Goal: Task Accomplishment & Management: Complete application form

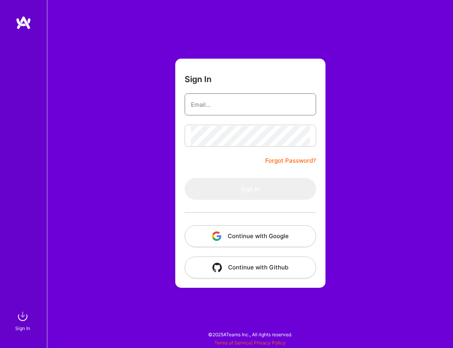
click at [217, 112] on input "email" at bounding box center [250, 105] width 119 height 20
type input "[PERSON_NAME][EMAIL_ADDRESS][DOMAIN_NAME]"
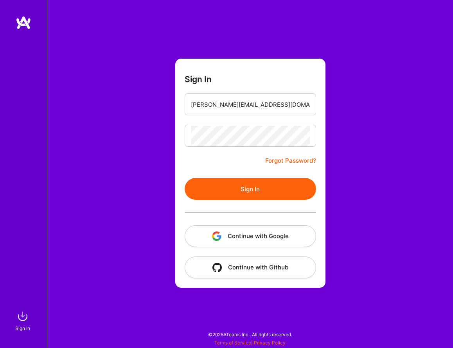
click at [218, 172] on form "Sign In g.egnew@gmail.com Forgot Password? Sign In Continue with Google Continu…" at bounding box center [250, 173] width 150 height 229
click at [218, 184] on button "Sign In" at bounding box center [249, 189] width 131 height 22
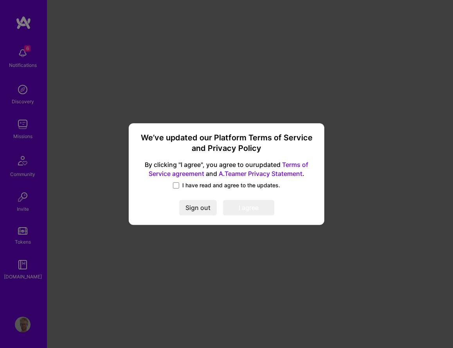
click at [182, 185] on span "I have read and agree to the updates." at bounding box center [231, 185] width 98 height 8
click at [0, 0] on input "I have read and agree to the updates." at bounding box center [0, 0] width 0 height 0
click at [248, 206] on button "I agree" at bounding box center [248, 208] width 51 height 16
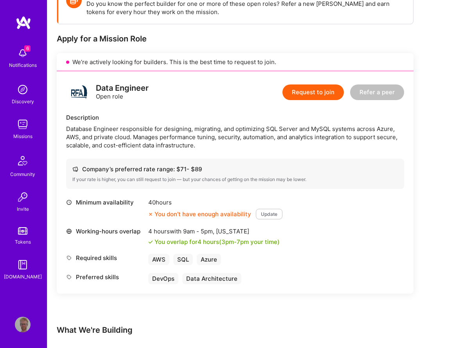
scroll to position [131, 0]
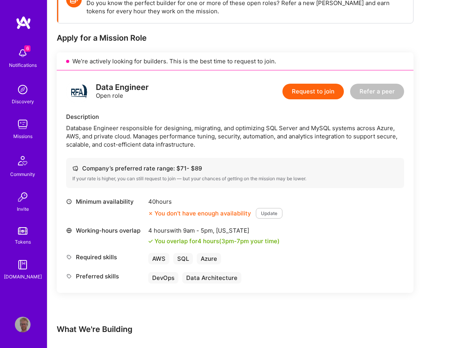
click at [304, 99] on button "Request to join" at bounding box center [312, 92] width 61 height 16
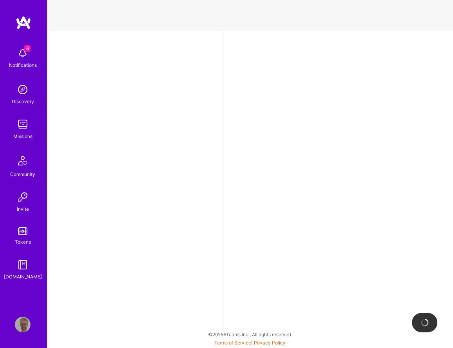
select select "CH"
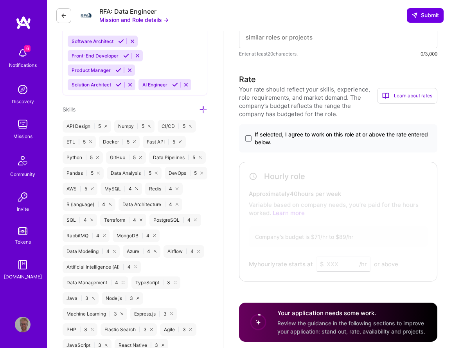
scroll to position [459, 0]
click at [251, 142] on span at bounding box center [248, 139] width 6 height 6
click at [0, 0] on input "If selected, I agree to work on this role at or above the rate entered below." at bounding box center [0, 0] width 0 height 0
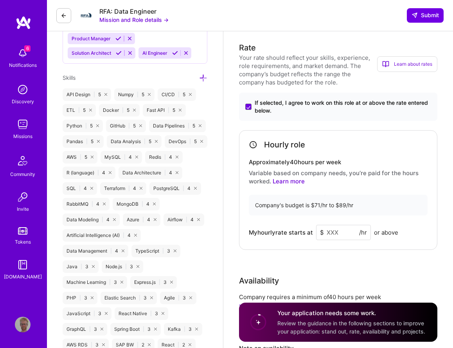
scroll to position [533, 0]
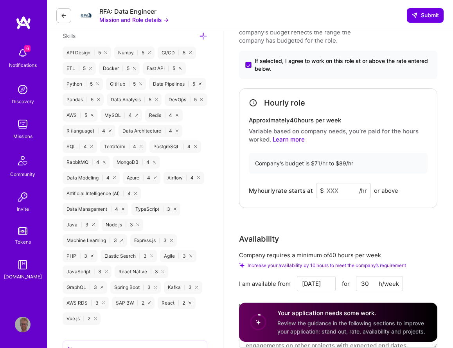
click at [340, 197] on input at bounding box center [343, 190] width 55 height 15
type input "89"
click at [322, 219] on div "Rate Your rate should reflect your skills, experience, role requirements, and m…" at bounding box center [338, 178] width 198 height 357
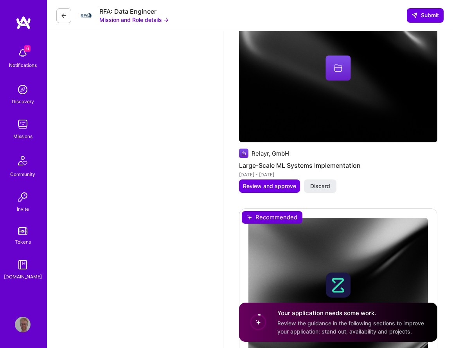
scroll to position [2038, 0]
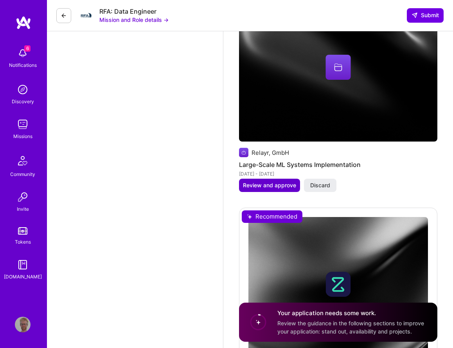
click at [247, 185] on span "Review and approve" at bounding box center [269, 185] width 53 height 8
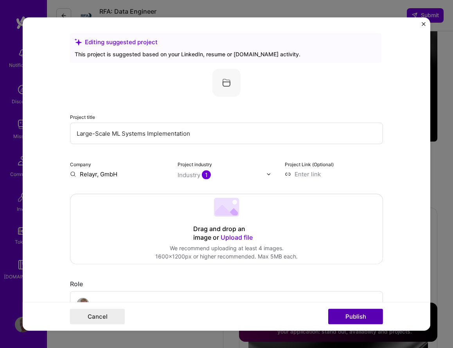
click at [359, 316] on button "Publish" at bounding box center [355, 317] width 55 height 16
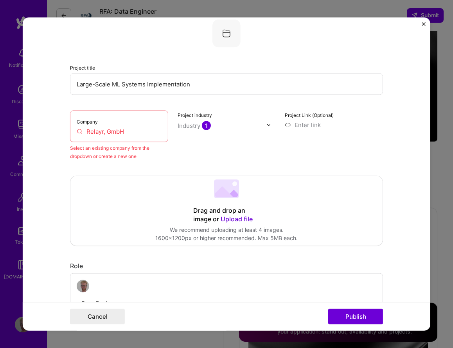
scroll to position [51, 0]
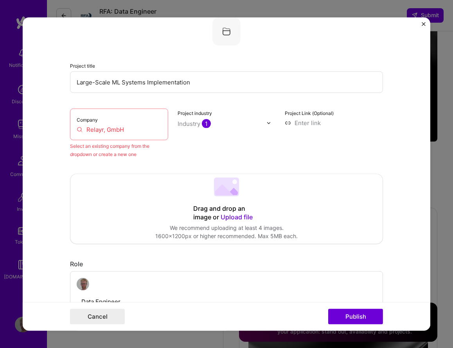
click at [148, 128] on input "Relayr, GmbH" at bounding box center [119, 129] width 85 height 8
drag, startPoint x: 141, startPoint y: 129, endPoint x: 64, endPoint y: 127, distance: 77.0
click at [64, 127] on form "Editing suggested project This project is suggested based on your LinkedIn, res…" at bounding box center [226, 174] width 407 height 313
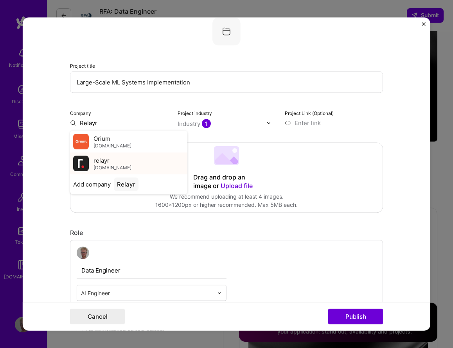
click at [97, 161] on span "relayr" at bounding box center [101, 160] width 16 height 8
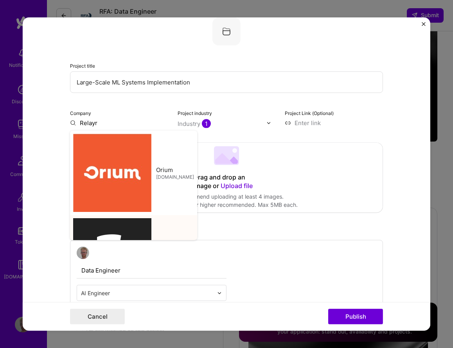
type input "relayr"
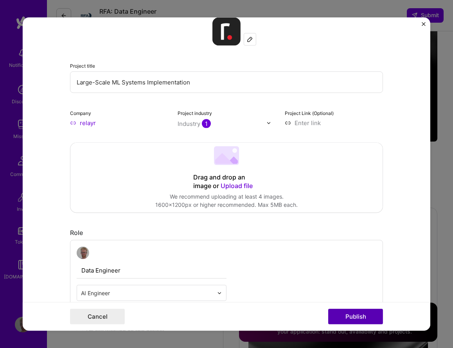
click at [356, 314] on button "Publish" at bounding box center [355, 317] width 55 height 16
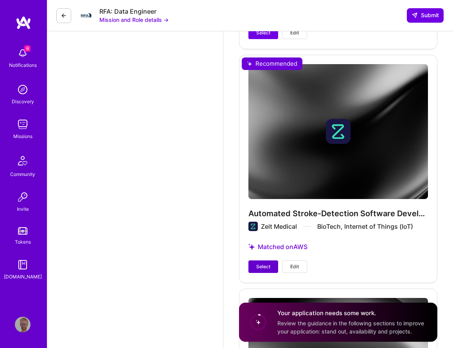
click at [268, 269] on span "Select" at bounding box center [263, 266] width 14 height 7
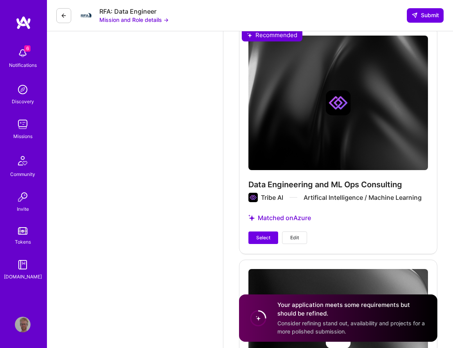
scroll to position [2674, 0]
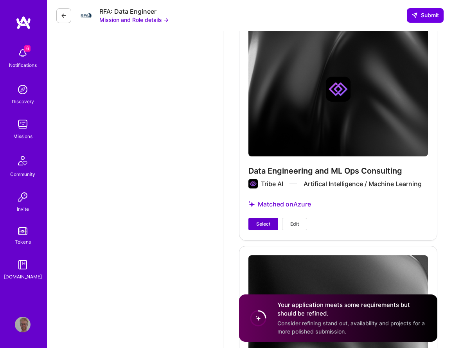
click at [258, 222] on span "Select" at bounding box center [263, 223] width 14 height 7
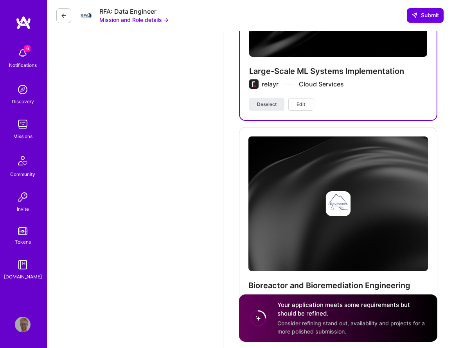
scroll to position [3713, 0]
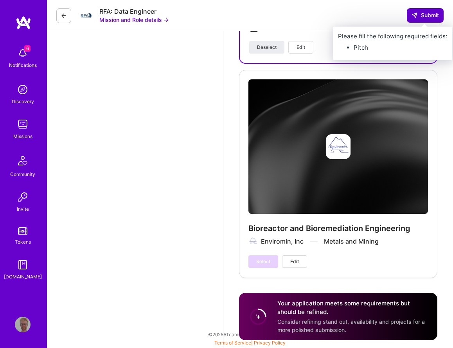
click at [423, 21] on button "Submit" at bounding box center [424, 15] width 37 height 14
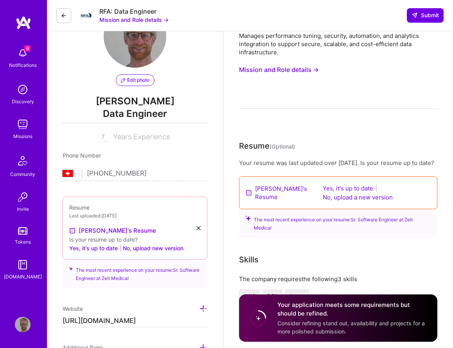
scroll to position [54, 0]
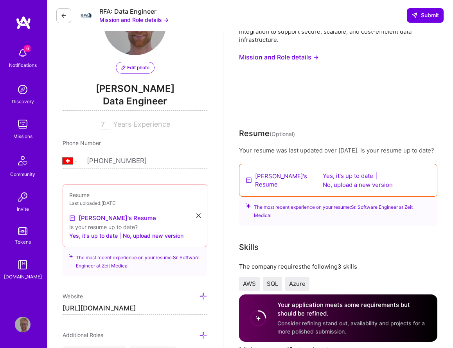
click at [261, 188] on link "[PERSON_NAME]'s Resume" at bounding box center [286, 180] width 62 height 16
click at [346, 189] on button "No, upload a new version" at bounding box center [357, 184] width 75 height 9
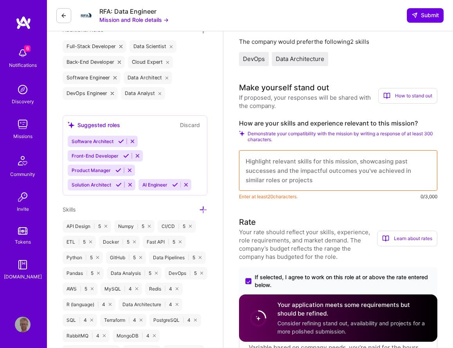
scroll to position [302, 0]
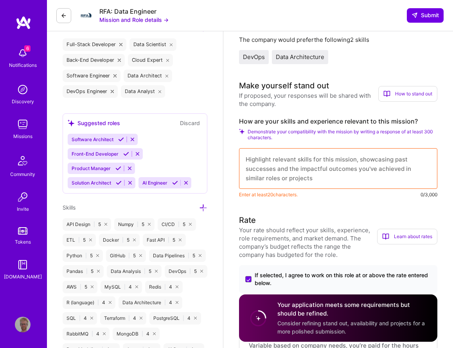
click at [263, 171] on textarea at bounding box center [338, 168] width 198 height 41
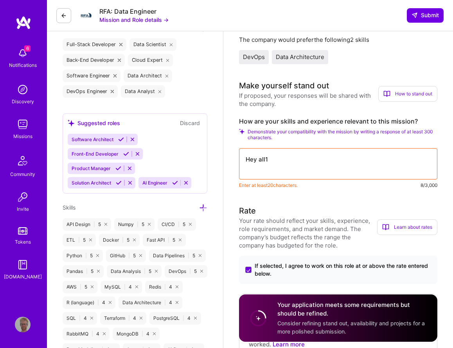
scroll to position [0, 0]
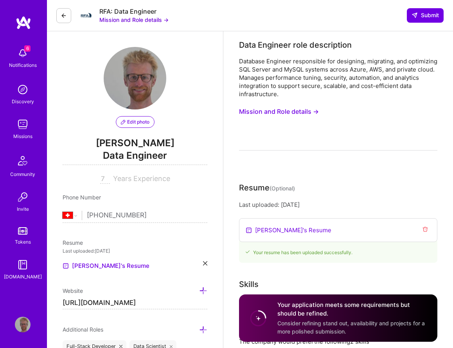
click at [132, 21] on button "Mission and Role details →" at bounding box center [133, 20] width 69 height 8
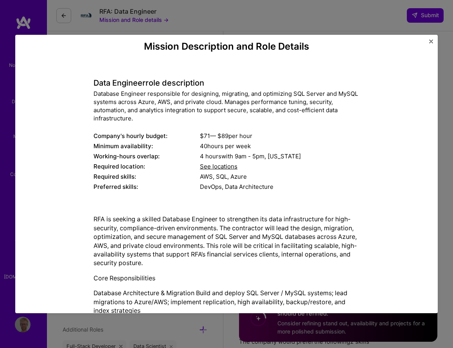
click at [303, 28] on div "Mission Description and Role Details Data Engineer role description Database En…" at bounding box center [226, 174] width 453 height 348
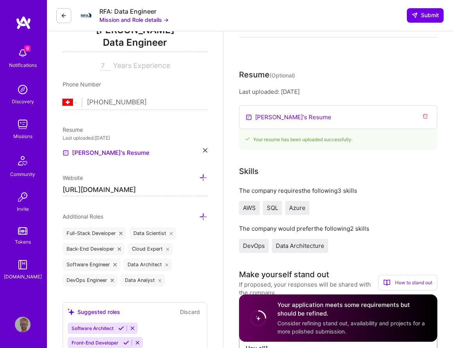
scroll to position [303, 0]
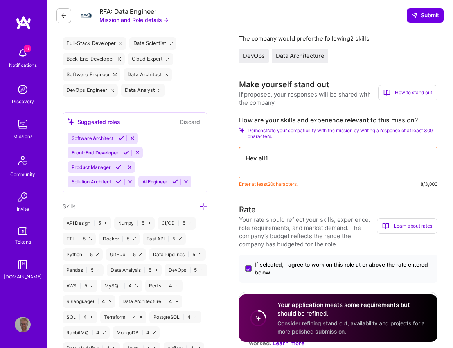
click at [301, 157] on textarea "Hey all1" at bounding box center [338, 162] width 198 height 31
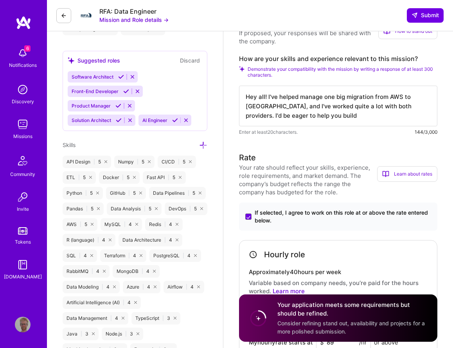
scroll to position [359, 0]
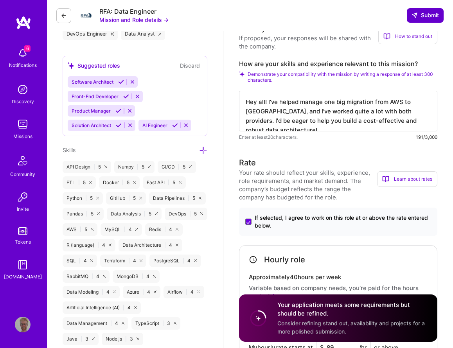
type textarea "Hey all! I've helped manage one big migration from AWS to Azure, and I've worke…"
click at [408, 18] on button "Submit" at bounding box center [424, 15] width 37 height 14
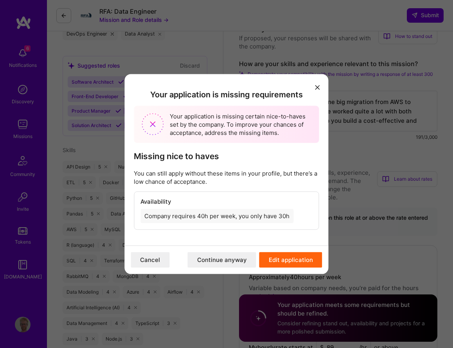
click at [317, 86] on icon "modal" at bounding box center [317, 87] width 5 height 5
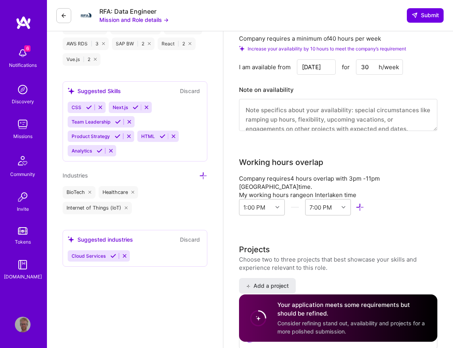
scroll to position [715, 0]
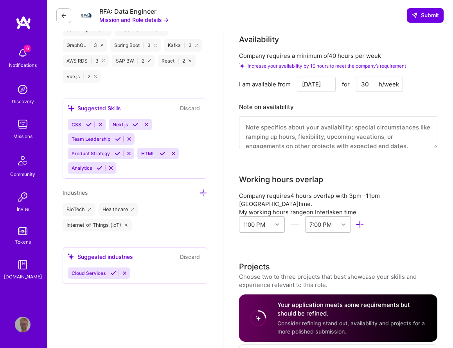
drag, startPoint x: 369, startPoint y: 86, endPoint x: 358, endPoint y: 86, distance: 10.9
click at [358, 86] on input "30" at bounding box center [379, 84] width 47 height 15
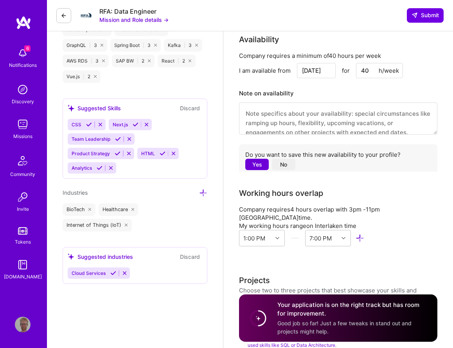
type input "40"
click at [294, 159] on div "Yes No" at bounding box center [270, 164] width 50 height 11
click at [286, 165] on button "No" at bounding box center [283, 164] width 23 height 11
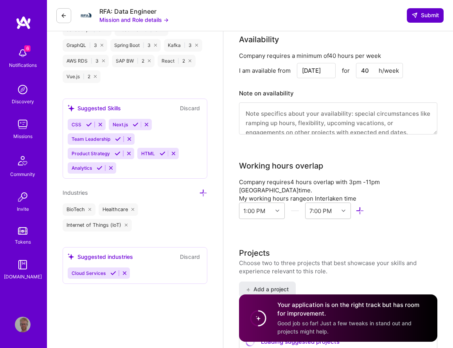
click at [422, 21] on button "Submit" at bounding box center [424, 15] width 37 height 14
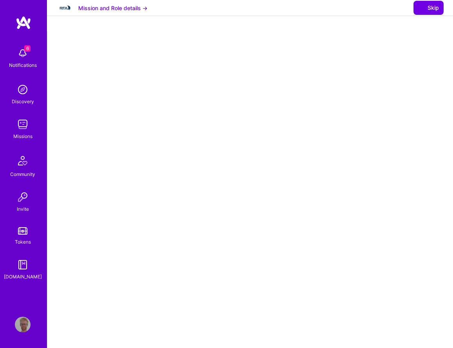
select select "CH"
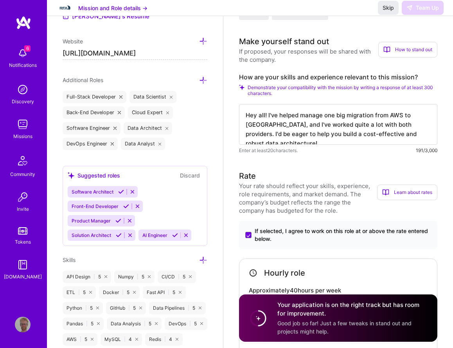
click at [306, 174] on h3 "Rate" at bounding box center [308, 176] width 138 height 12
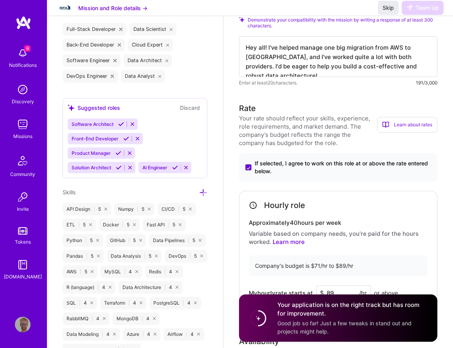
scroll to position [317, 0]
click at [322, 222] on h4 "Approximately 40 hours per week" at bounding box center [338, 222] width 179 height 7
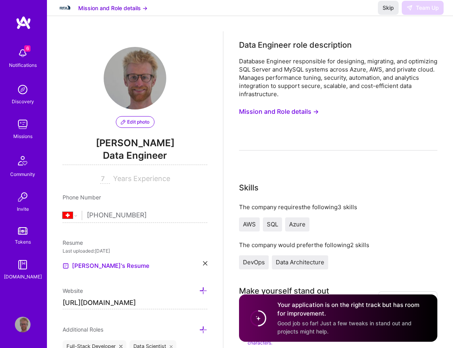
click at [421, 12] on div "Skip Team Up" at bounding box center [411, 8] width 66 height 14
click at [381, 15] on button "Skip" at bounding box center [388, 8] width 21 height 14
click at [350, 130] on div "Database Engineer responsible for designing, migrating, and optimizing SQL Serv…" at bounding box center [338, 103] width 198 height 93
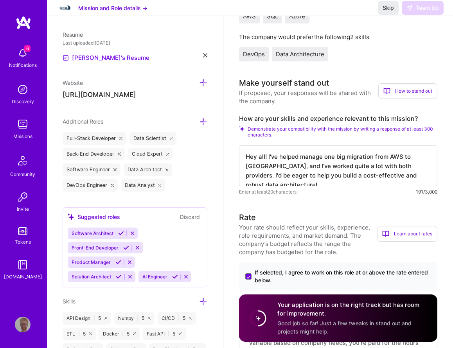
click at [150, 84] on div "Website" at bounding box center [135, 82] width 145 height 9
click at [150, 93] on input "https://gerritegnew.info/" at bounding box center [135, 95] width 145 height 13
click at [387, 15] on button "Skip" at bounding box center [388, 8] width 21 height 14
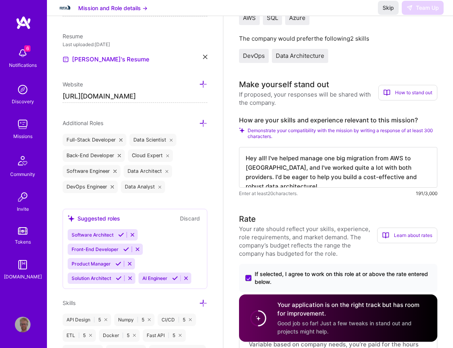
scroll to position [206, 0]
click at [249, 59] on span "DevOps" at bounding box center [254, 55] width 22 height 7
click at [266, 59] on div "DevOps" at bounding box center [254, 56] width 30 height 14
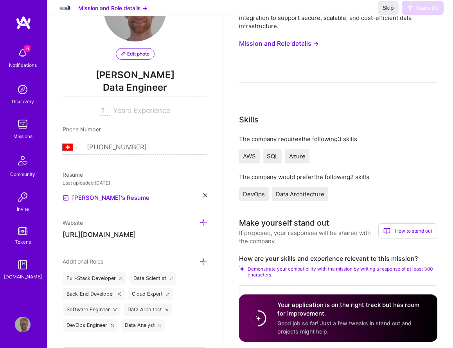
scroll to position [0, 0]
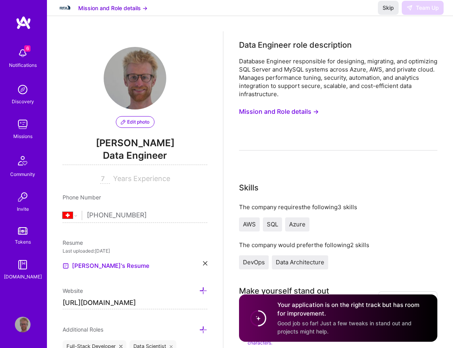
click at [419, 315] on h4 "Your application is on the right track but has room for improvement." at bounding box center [352, 309] width 150 height 17
click at [429, 16] on div "Mission and Role details → Skip Team Up" at bounding box center [250, 8] width 406 height 16
click at [25, 47] on span "6" at bounding box center [27, 48] width 6 height 6
click at [18, 60] on div "6 Notifications Discovery Missions Community Invite Tokens A.Guide" at bounding box center [23, 162] width 47 height 237
click at [18, 56] on img at bounding box center [23, 53] width 16 height 16
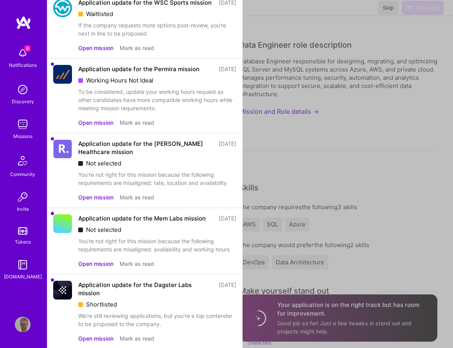
scroll to position [107, 0]
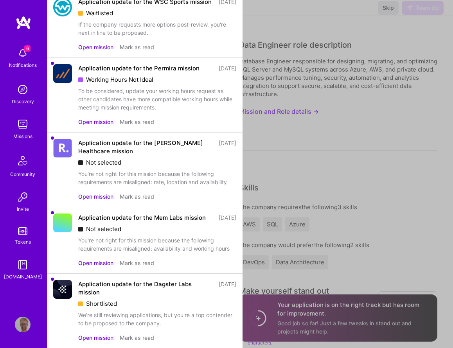
click at [105, 201] on button "Open mission" at bounding box center [95, 196] width 35 height 8
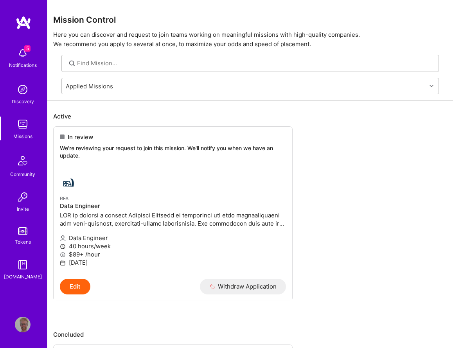
click at [28, 89] on img at bounding box center [23, 90] width 16 height 16
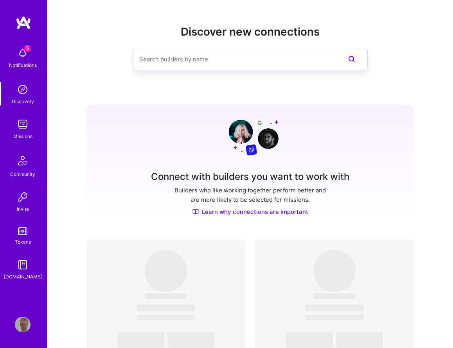
click at [24, 66] on div "Notifications" at bounding box center [23, 65] width 28 height 8
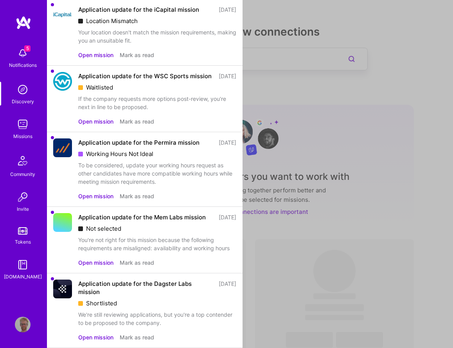
scroll to position [65, 0]
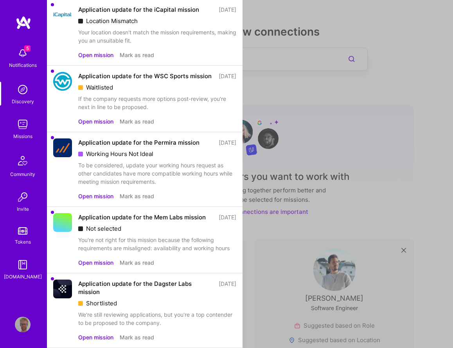
click at [104, 338] on button "Open mission" at bounding box center [95, 337] width 35 height 8
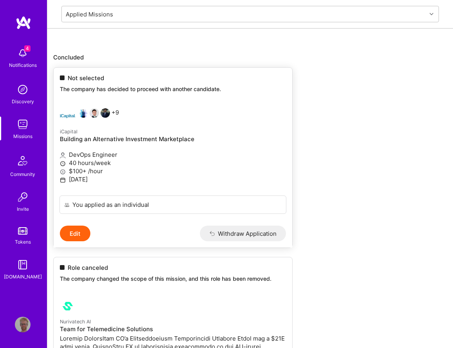
scroll to position [278, 0]
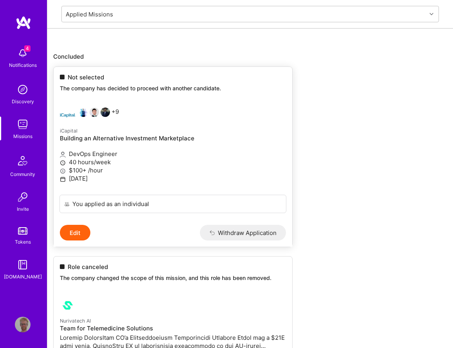
click at [236, 238] on button "Withdraw Application" at bounding box center [243, 233] width 86 height 16
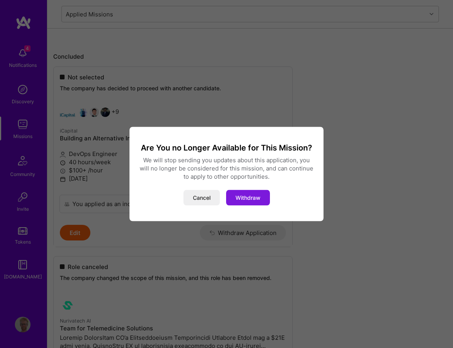
click at [245, 205] on button "Withdraw" at bounding box center [248, 198] width 44 height 16
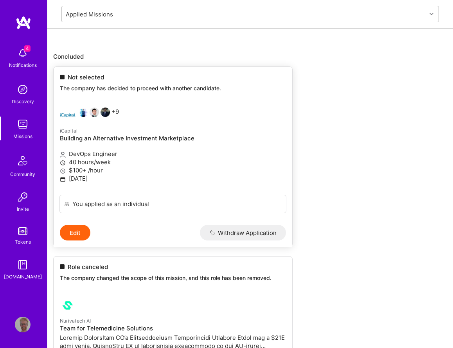
click at [251, 203] on div "You applied as an individual" at bounding box center [172, 204] width 227 height 18
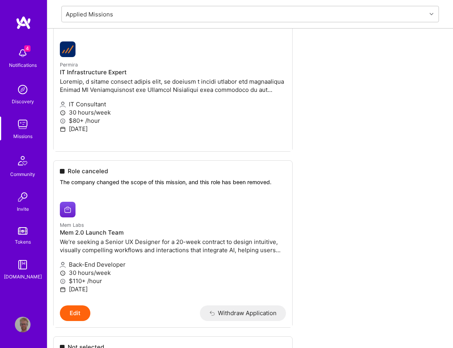
scroll to position [1017, 0]
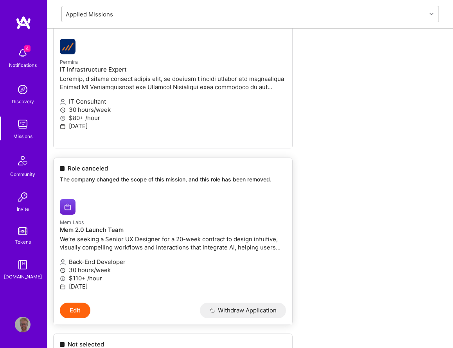
click at [262, 313] on button "Withdraw Application" at bounding box center [243, 311] width 86 height 16
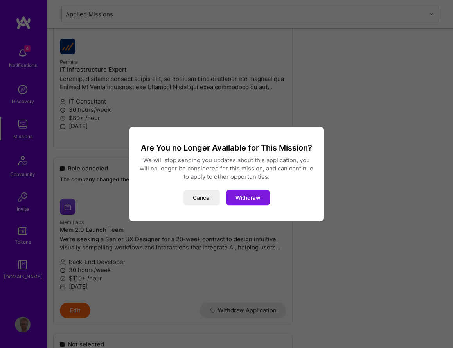
click at [245, 192] on button "Withdraw" at bounding box center [248, 198] width 44 height 16
click at [245, 199] on button "Withdraw" at bounding box center [248, 198] width 44 height 16
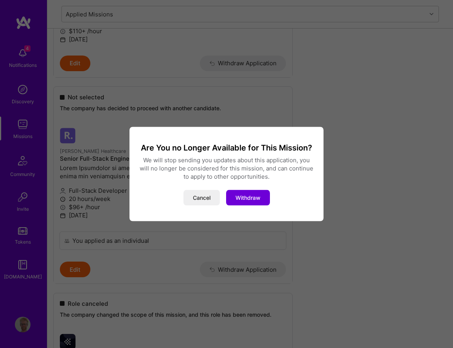
scroll to position [1268, 0]
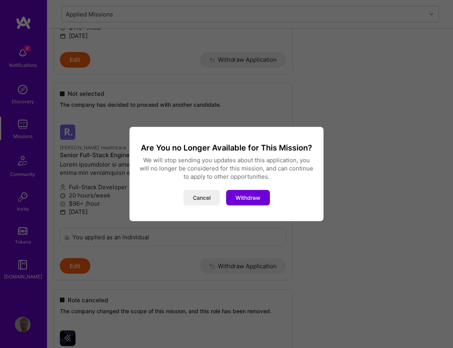
click at [372, 224] on div "Are You no Longer Available for This Mission? We will stop sending you updates …" at bounding box center [226, 174] width 453 height 348
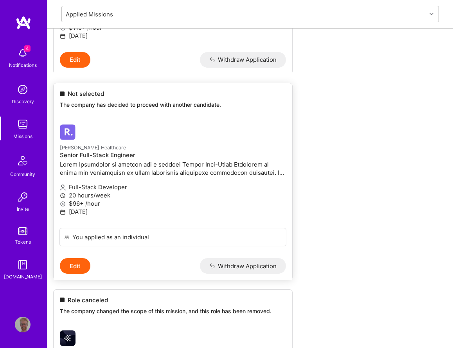
click at [229, 265] on button "Withdraw Application" at bounding box center [243, 266] width 86 height 16
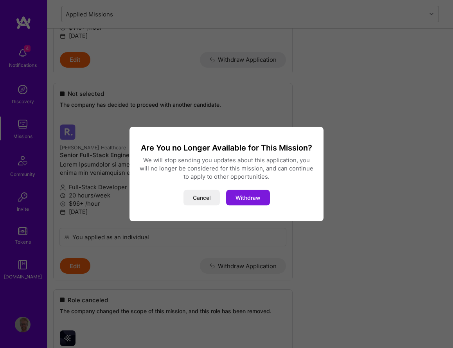
click at [258, 197] on button "Withdraw" at bounding box center [248, 198] width 44 height 16
click at [375, 167] on div "Are You no Longer Available for This Mission? We will stop sending you updates …" at bounding box center [226, 174] width 453 height 348
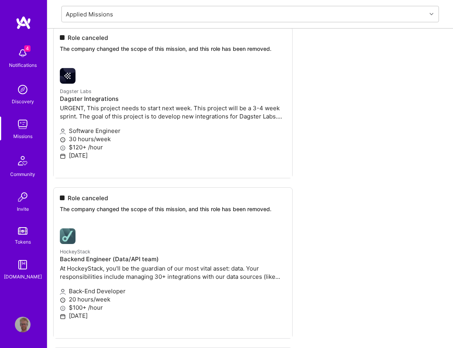
scroll to position [1535, 0]
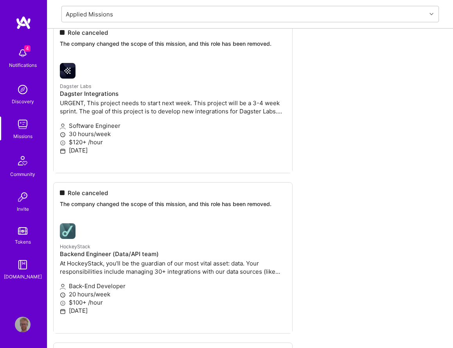
click at [20, 88] on img at bounding box center [23, 90] width 16 height 16
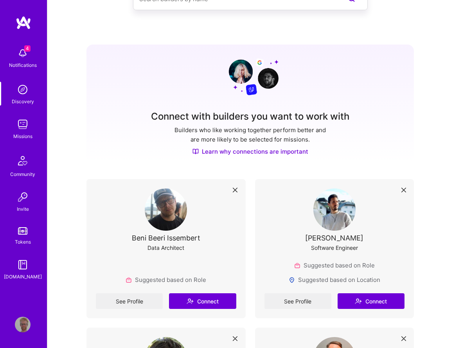
scroll to position [56, 0]
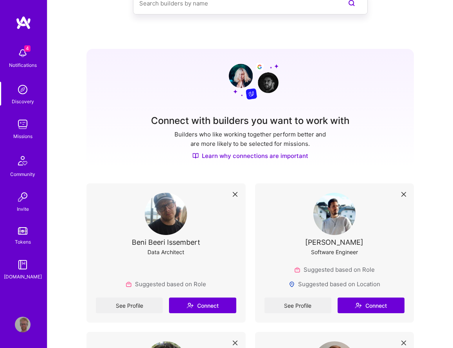
click at [11, 129] on link "Missions" at bounding box center [22, 128] width 48 height 24
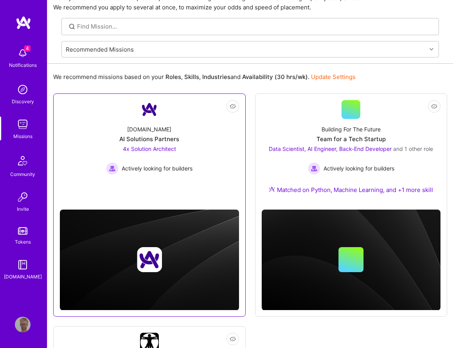
scroll to position [39, 0]
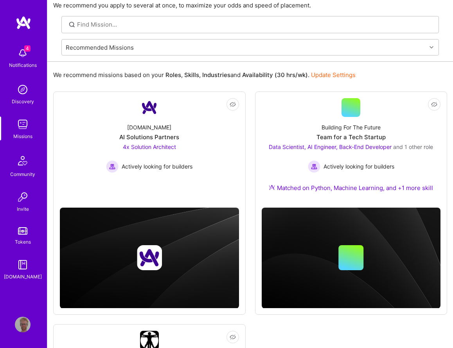
click at [256, 69] on div "We recommend missions based on your Roles , Skills , Industries and Availabilit…" at bounding box center [250, 75] width 394 height 14
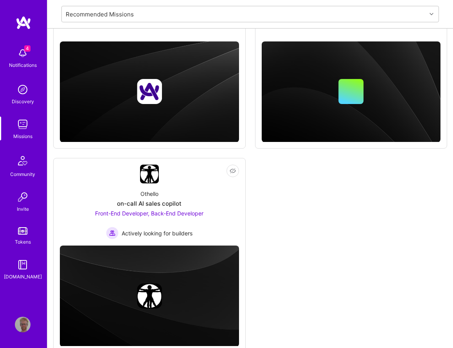
scroll to position [225, 0]
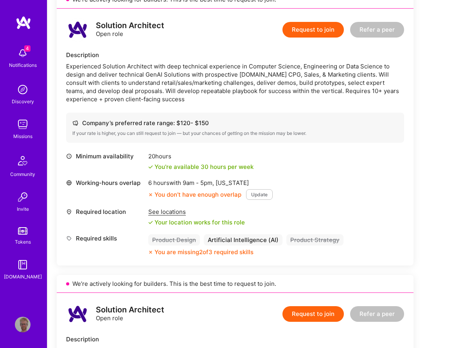
scroll to position [193, 0]
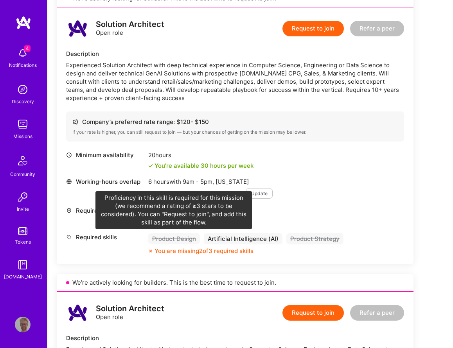
click at [180, 239] on div "Product Design" at bounding box center [174, 238] width 52 height 11
click at [179, 234] on div "Product Design" at bounding box center [174, 238] width 52 height 11
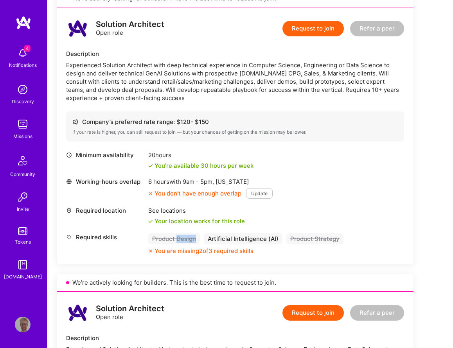
click at [176, 243] on div "Product Design" at bounding box center [174, 238] width 52 height 11
click at [179, 240] on div "Product Design" at bounding box center [174, 238] width 52 height 11
click at [262, 194] on button "Update" at bounding box center [259, 193] width 27 height 11
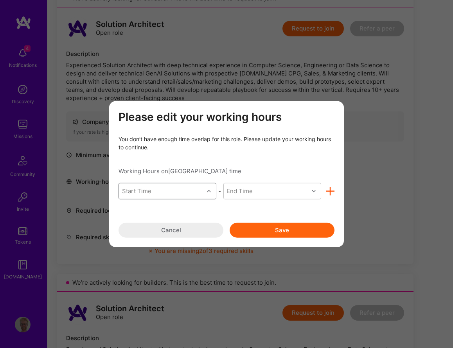
click at [197, 189] on div "Start Time" at bounding box center [161, 191] width 85 height 16
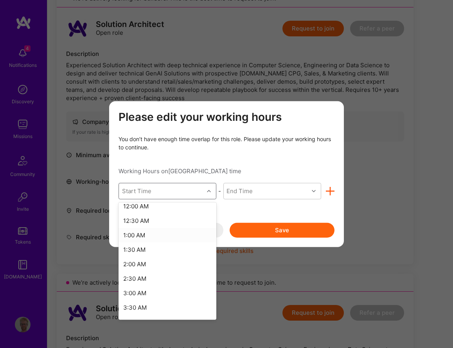
scroll to position [0, 0]
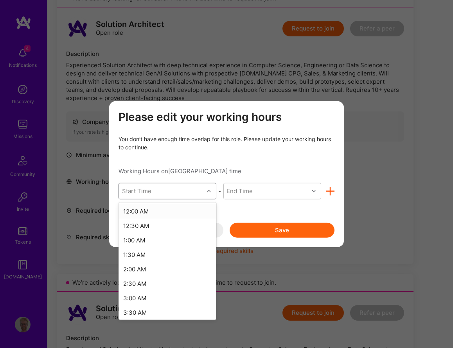
click at [163, 206] on div "12:00 AM" at bounding box center [167, 211] width 98 height 14
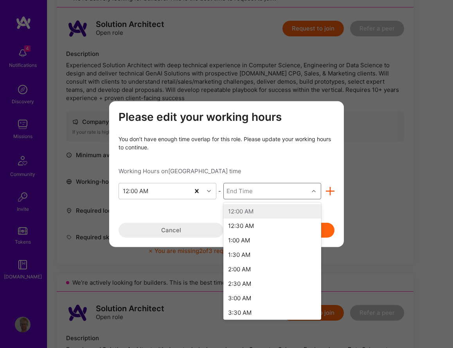
click at [242, 190] on div "End Time" at bounding box center [239, 191] width 26 height 8
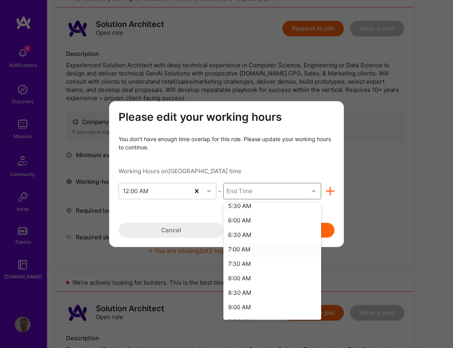
scroll to position [580, 0]
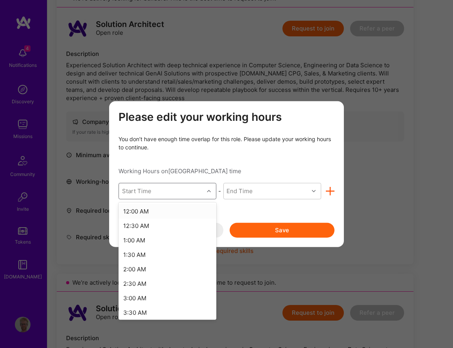
click at [198, 190] on div "Start Time" at bounding box center [161, 191] width 85 height 16
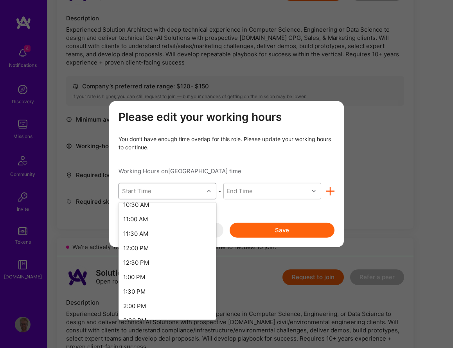
scroll to position [305, 0]
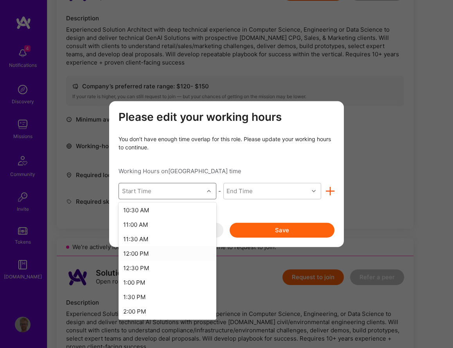
click at [161, 251] on div "12:00 PM" at bounding box center [167, 253] width 98 height 14
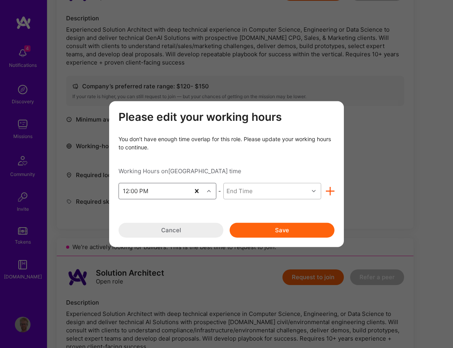
click at [245, 196] on div "End Time" at bounding box center [266, 191] width 85 height 16
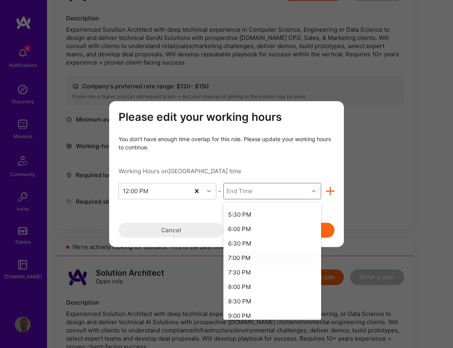
scroll to position [156, 0]
click at [260, 285] on div "8:00 PM" at bounding box center [272, 286] width 98 height 14
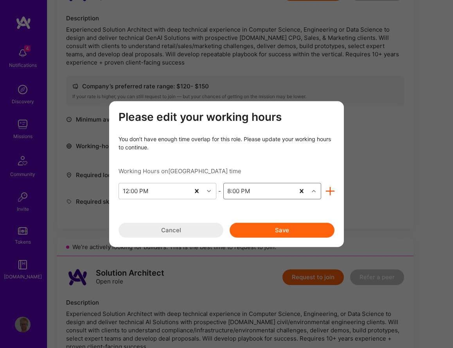
click at [283, 231] on button "Save" at bounding box center [281, 229] width 105 height 15
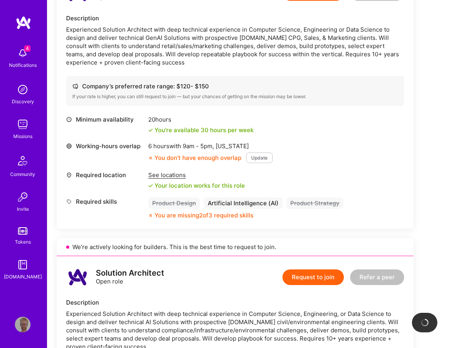
click at [304, 135] on div "Minimum availability 20 hours You're available 30 hours per week Working-hours …" at bounding box center [235, 167] width 338 height 104
click at [263, 156] on button "Update" at bounding box center [259, 157] width 27 height 11
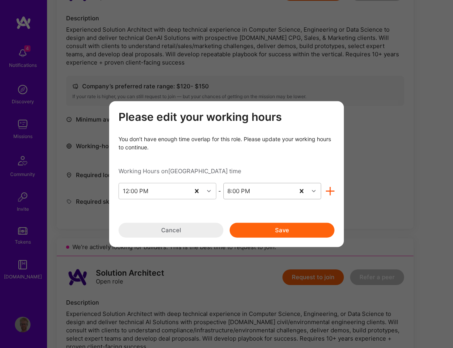
click at [267, 195] on div "8:00 PM" at bounding box center [259, 191] width 71 height 16
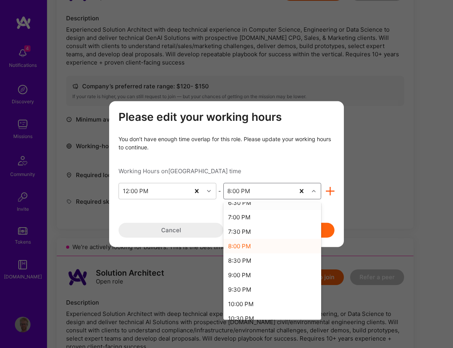
scroll to position [201, 0]
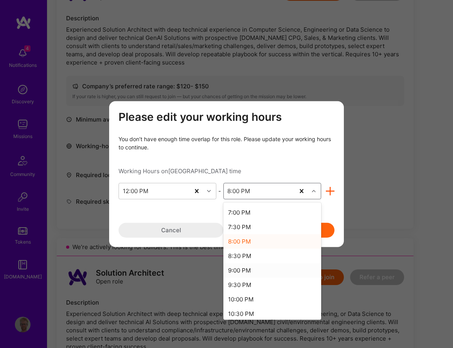
click at [261, 275] on div "9:00 PM" at bounding box center [272, 270] width 98 height 14
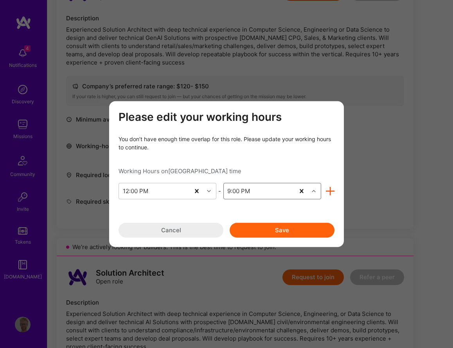
click at [294, 227] on button "Save" at bounding box center [281, 229] width 105 height 15
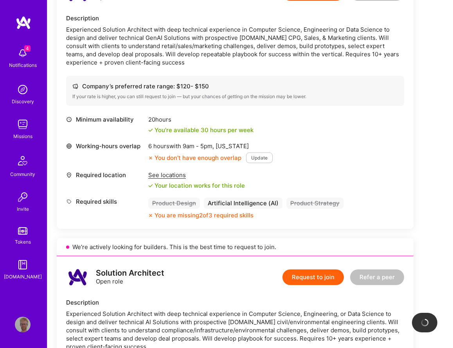
click at [313, 175] on div "Required location See locations Your location works for this role" at bounding box center [235, 180] width 338 height 19
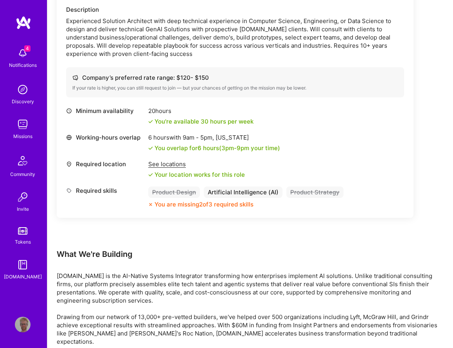
scroll to position [921, 0]
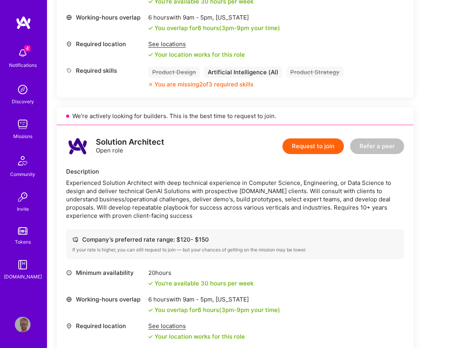
click at [318, 150] on button "Request to join" at bounding box center [312, 146] width 61 height 16
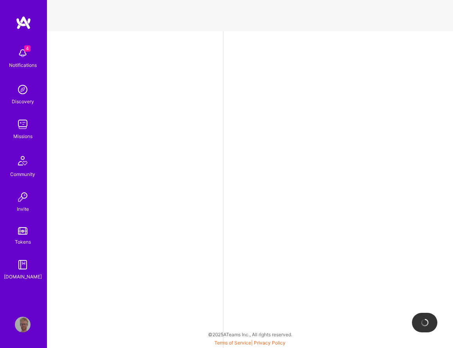
select select "CH"
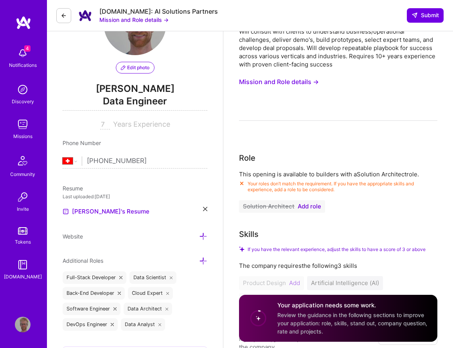
scroll to position [70, 0]
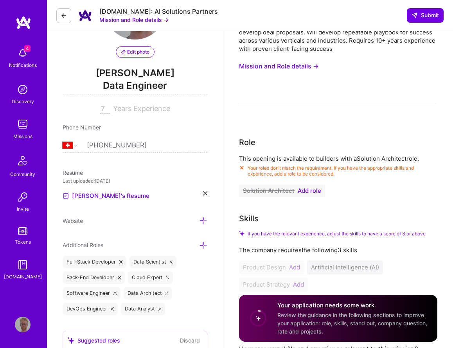
click at [304, 193] on span "Add role" at bounding box center [308, 191] width 23 height 6
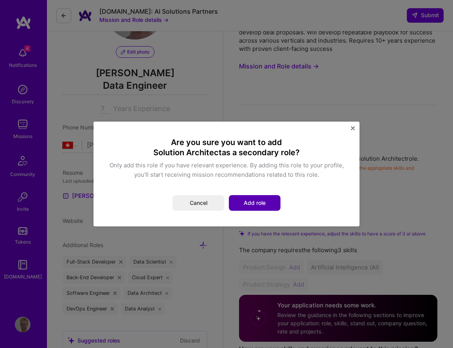
click at [247, 199] on button "Add role" at bounding box center [255, 203] width 52 height 16
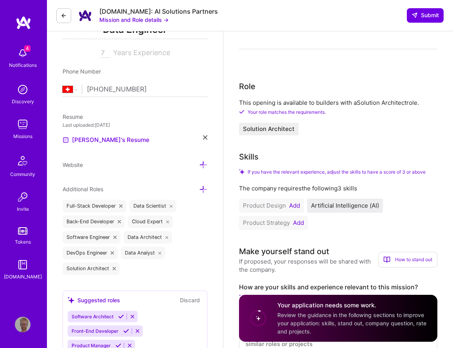
scroll to position [142, 0]
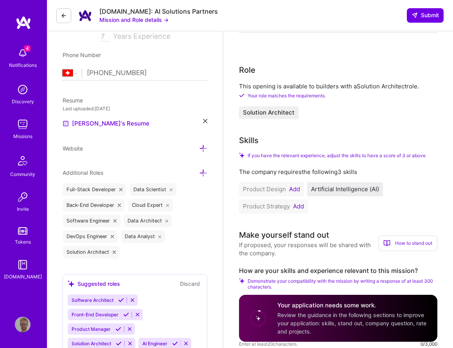
click at [326, 113] on div "This opening is available to builders with a Solution Architect role. Your role…" at bounding box center [338, 100] width 198 height 37
click at [326, 192] on span "Artificial Intelligence (AI)" at bounding box center [345, 188] width 68 height 7
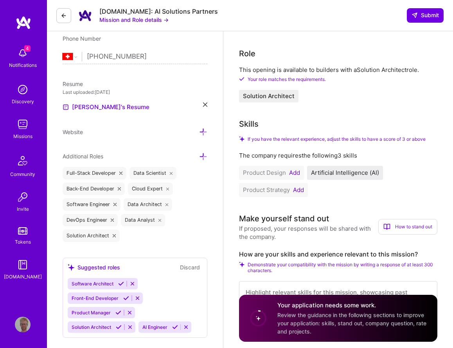
click at [292, 171] on button "Add" at bounding box center [294, 173] width 11 height 6
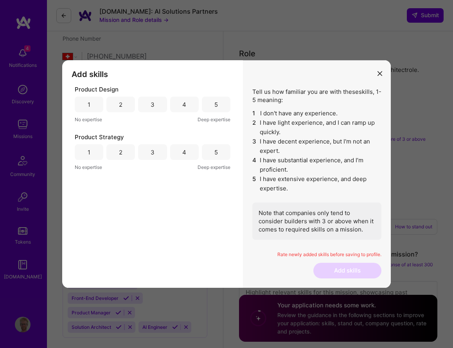
click at [108, 105] on div "2" at bounding box center [120, 105] width 29 height 16
click at [112, 156] on div "2" at bounding box center [120, 152] width 29 height 16
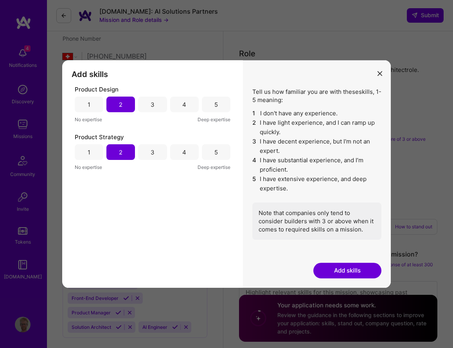
click at [339, 275] on button "Add skills" at bounding box center [347, 271] width 68 height 16
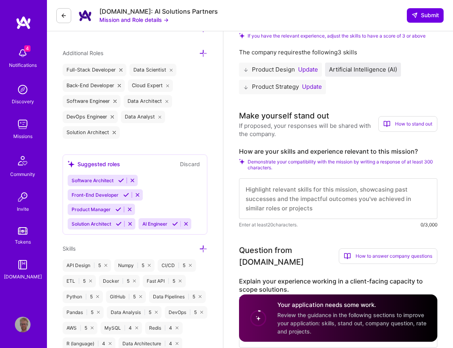
scroll to position [266, 0]
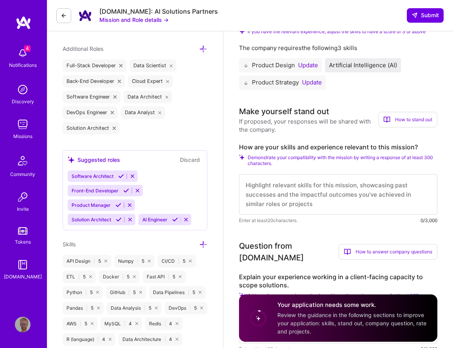
click at [260, 193] on textarea at bounding box center [338, 194] width 198 height 41
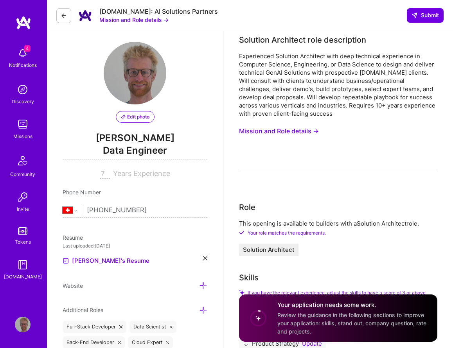
scroll to position [0, 0]
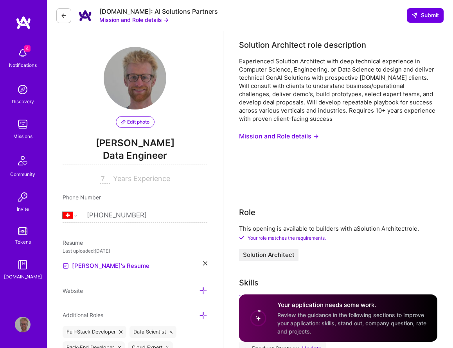
click at [142, 23] on button "Mission and Role details →" at bounding box center [133, 20] width 69 height 8
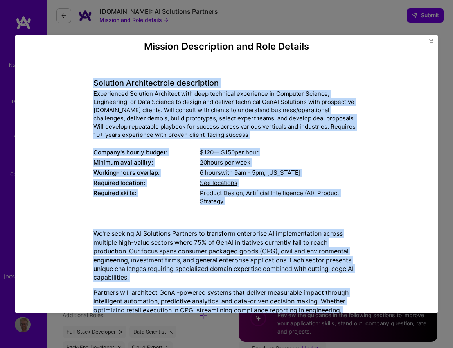
drag, startPoint x: 252, startPoint y: 290, endPoint x: 91, endPoint y: 80, distance: 264.0
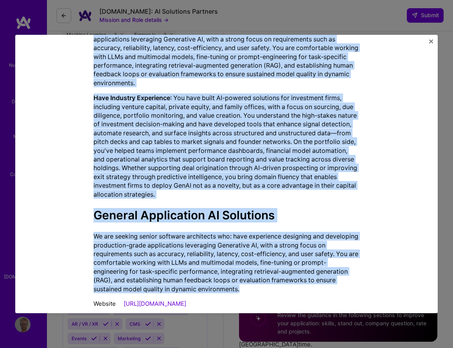
scroll to position [778, 0]
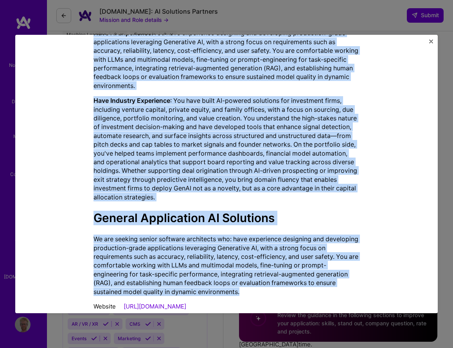
click at [156, 237] on p "We are seeking senior software architects who: have experience designing and de…" at bounding box center [226, 265] width 266 height 61
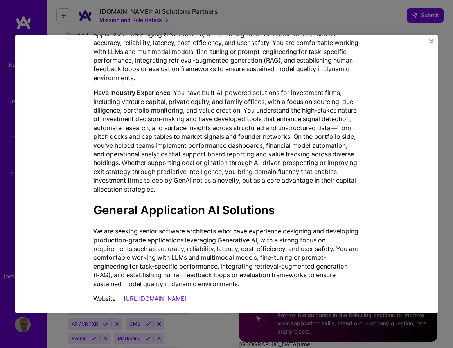
scroll to position [947, 0]
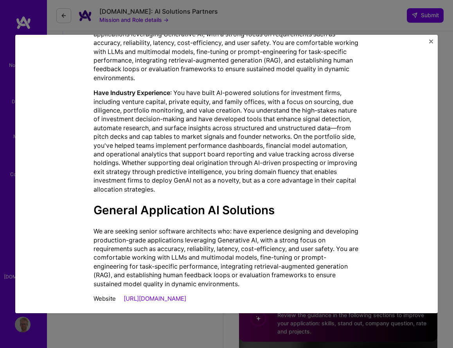
click at [291, 24] on div "Mission Description and Role Details Solution Architect role description Experi…" at bounding box center [226, 174] width 453 height 348
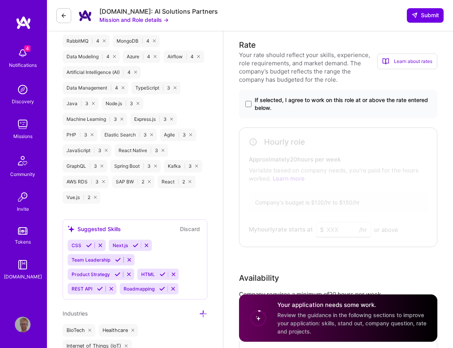
scroll to position [595, 0]
click at [260, 147] on div at bounding box center [335, 183] width 188 height 107
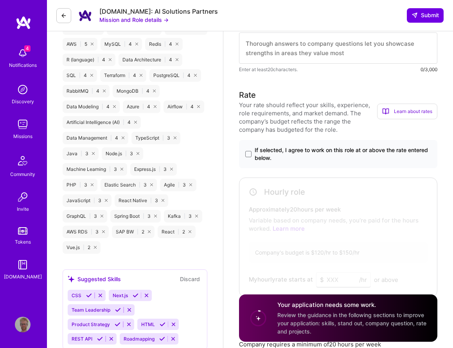
scroll to position [545, 0]
click at [247, 151] on span at bounding box center [248, 154] width 6 height 6
click at [0, 0] on input "If selected, I agree to work on this role at or above the rate entered below." at bounding box center [0, 0] width 0 height 0
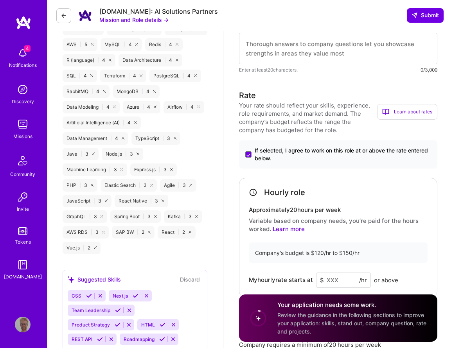
click at [337, 273] on input at bounding box center [343, 279] width 55 height 15
type input "2"
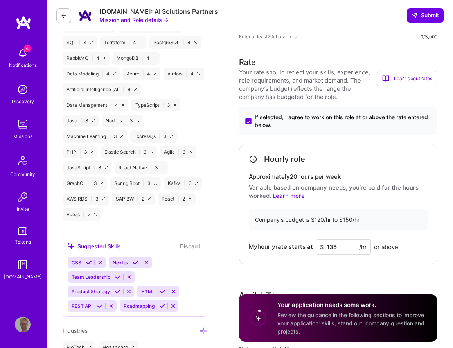
scroll to position [579, 0]
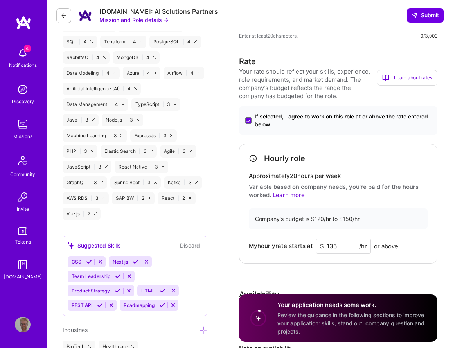
click at [341, 245] on input "135" at bounding box center [343, 245] width 55 height 15
type input "125"
click at [247, 227] on div "Hourly role Approximately 20 hours per week Variable based on company needs, yo…" at bounding box center [338, 204] width 198 height 120
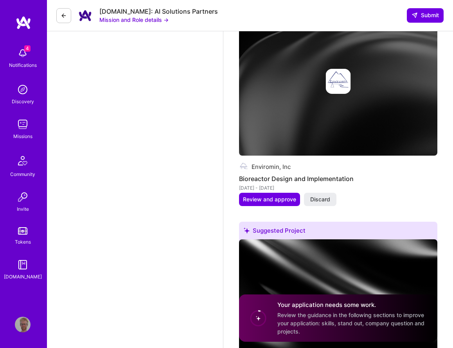
scroll to position [1183, 0]
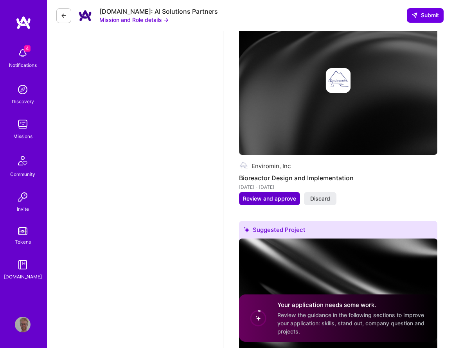
click at [256, 192] on button "Review and approve" at bounding box center [269, 198] width 61 height 13
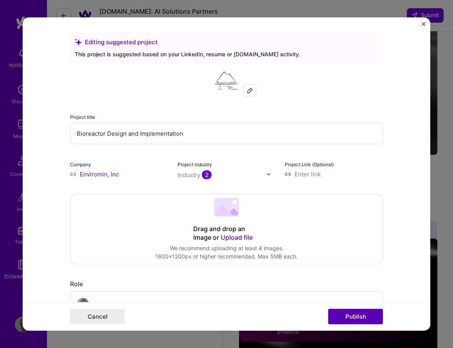
click at [342, 315] on button "Publish" at bounding box center [355, 317] width 55 height 16
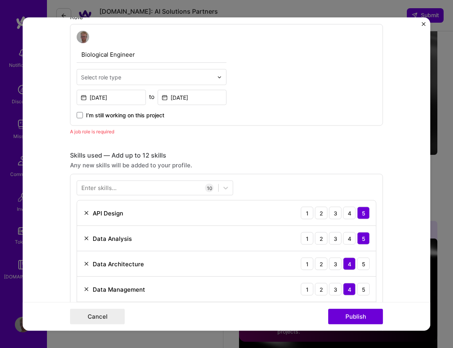
scroll to position [206, 0]
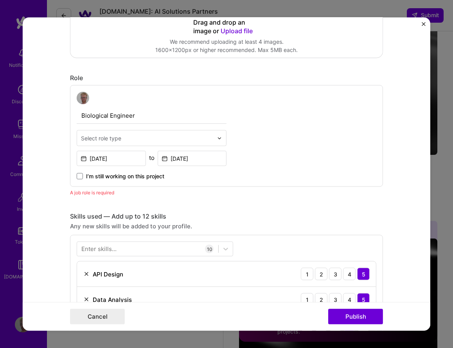
click at [113, 137] on div "Select role type" at bounding box center [101, 138] width 40 height 8
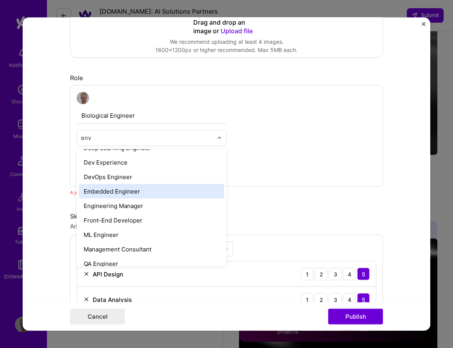
scroll to position [0, 0]
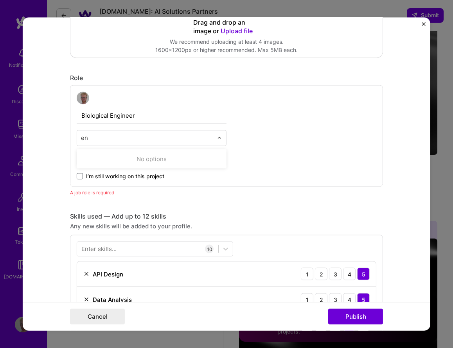
type input "e"
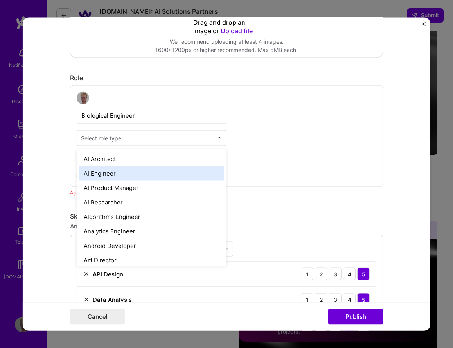
type input "e"
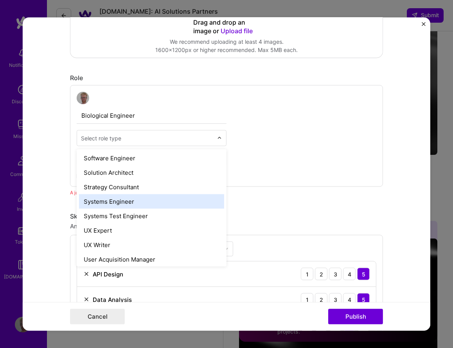
scroll to position [869, 0]
click at [136, 204] on div "Systems Engineer" at bounding box center [151, 200] width 145 height 14
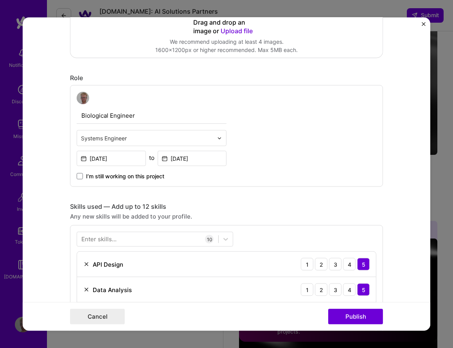
click at [270, 156] on div "Biological Engineer option Systems Engineer, selected. Select is focused ,type …" at bounding box center [226, 136] width 313 height 102
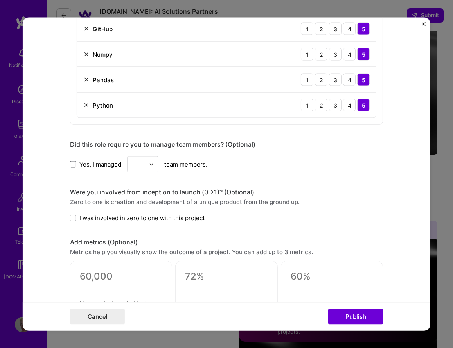
scroll to position [746, 0]
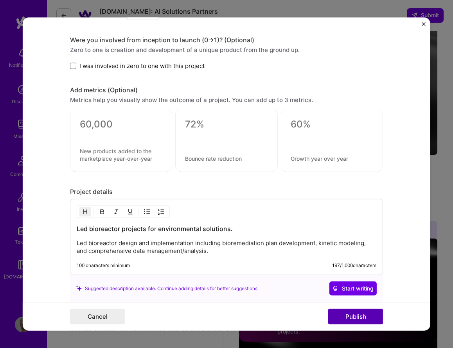
click at [349, 313] on button "Publish" at bounding box center [355, 317] width 55 height 16
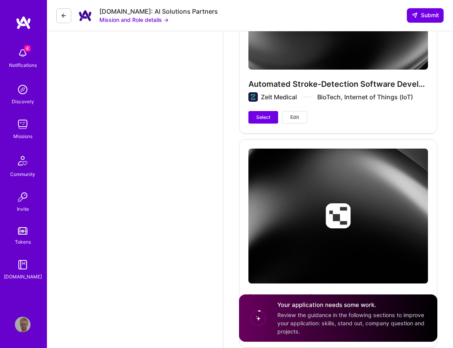
scroll to position [2388, 0]
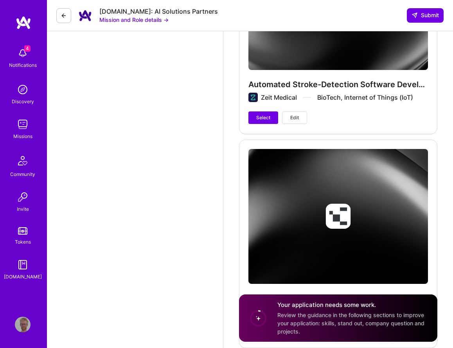
click at [261, 109] on div "Automated Stroke-Detection Software Development Zeit Medical BioTech, Internet …" at bounding box center [338, 29] width 198 height 207
click at [264, 114] on span "Select" at bounding box center [263, 117] width 14 height 7
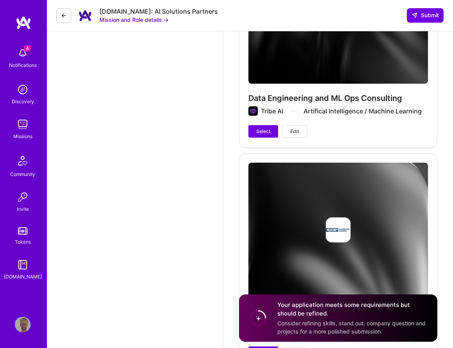
scroll to position [2825, 0]
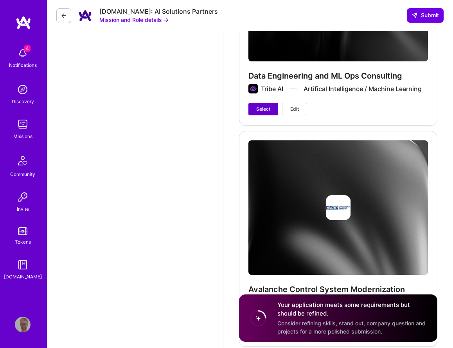
click at [255, 103] on button "Select" at bounding box center [263, 109] width 30 height 13
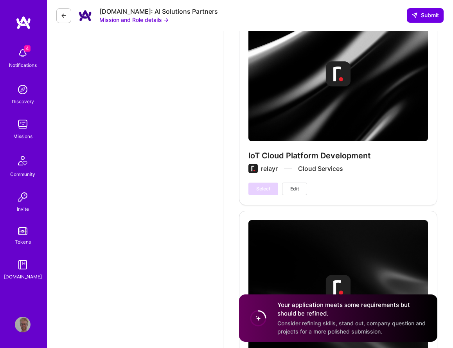
scroll to position [3447, 0]
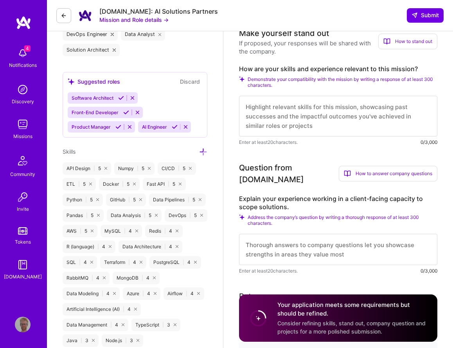
scroll to position [344, 0]
click at [293, 121] on textarea at bounding box center [338, 116] width 198 height 41
paste textarea "At Zeit Medical, I architected a wearable EEG platform from prototype to produc…"
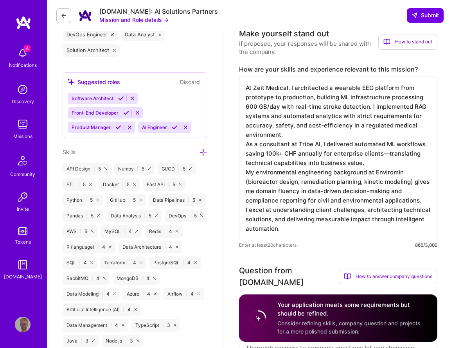
scroll to position [339, 0]
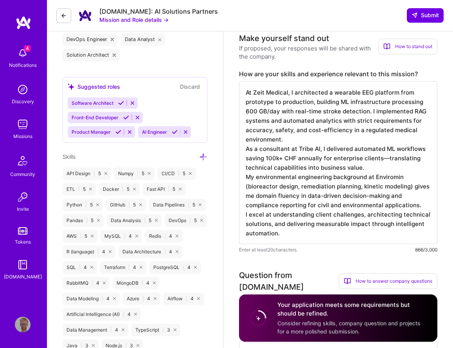
click at [247, 91] on textarea "At Zeit Medical, I architected a wearable EEG platform from prototype to produc…" at bounding box center [338, 162] width 198 height 163
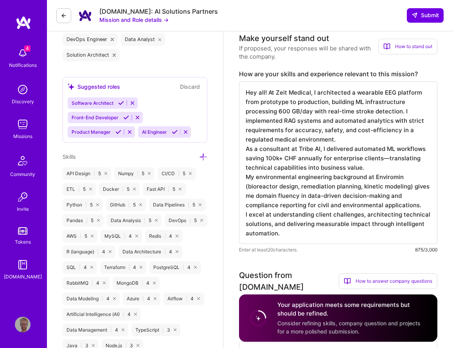
drag, startPoint x: 311, startPoint y: 114, endPoint x: 278, endPoint y: 110, distance: 33.0
click at [278, 110] on textarea "Hey all! At Zeit Medical, I architected a wearable EEG platform from prototype …" at bounding box center [338, 162] width 198 height 163
drag, startPoint x: 395, startPoint y: 139, endPoint x: 412, endPoint y: 130, distance: 18.7
click at [412, 130] on textarea "Hey all! At Zeit Medical, I architected a wearable EEG platform from prototype …" at bounding box center [338, 162] width 198 height 163
click at [338, 125] on textarea "Hey all! At Zeit Medical, I architected a wearable EEG platform from prototype …" at bounding box center [338, 162] width 198 height 163
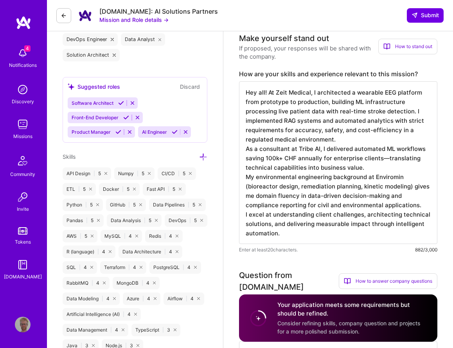
drag, startPoint x: 298, startPoint y: 120, endPoint x: 284, endPoint y: 120, distance: 14.1
click at [284, 120] on textarea "Hey all! At Zeit Medical, I architected a wearable EEG platform from prototype …" at bounding box center [338, 162] width 198 height 163
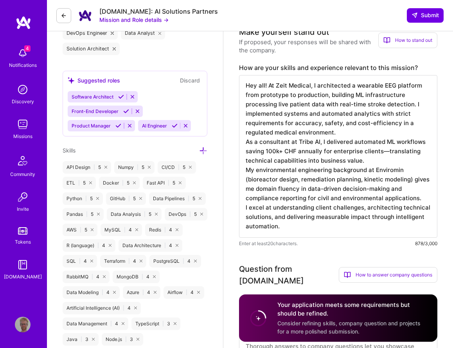
scroll to position [347, 0]
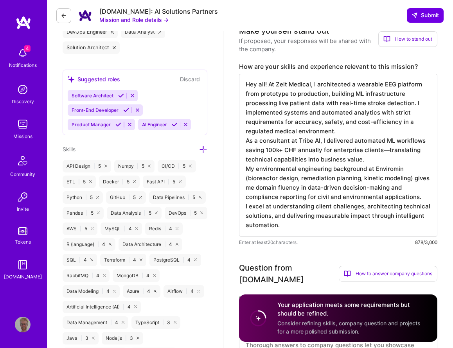
click at [303, 230] on textarea "Hey all! At Zeit Medical, I architected a wearable EEG platform from prototype …" at bounding box center [338, 155] width 198 height 163
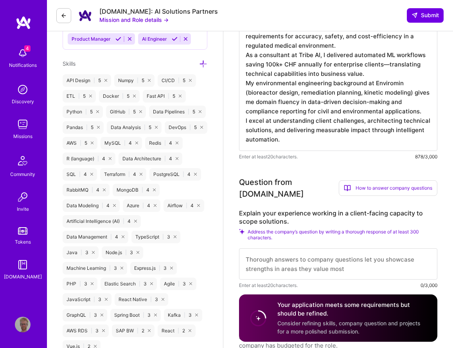
scroll to position [449, 0]
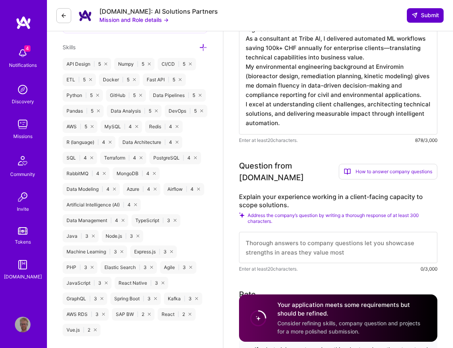
type textarea "Hey all! At Zeit Medical, I architected a wearable EEG platform from prototype …"
click at [433, 20] on button "Submit" at bounding box center [424, 15] width 37 height 14
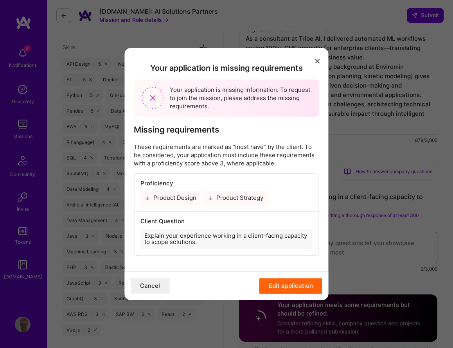
click at [265, 148] on p "These requirements are marked as “must have” by the client. To be considered, y…" at bounding box center [226, 155] width 185 height 25
click at [211, 197] on icon "modal" at bounding box center [210, 198] width 6 height 6
click at [185, 197] on div "Product Design" at bounding box center [170, 198] width 60 height 14
click at [220, 197] on div "Product Strategy" at bounding box center [235, 198] width 64 height 14
click at [217, 245] on div "Explain your experience working in a client-facing capacity to scope solutions." at bounding box center [226, 239] width 172 height 20
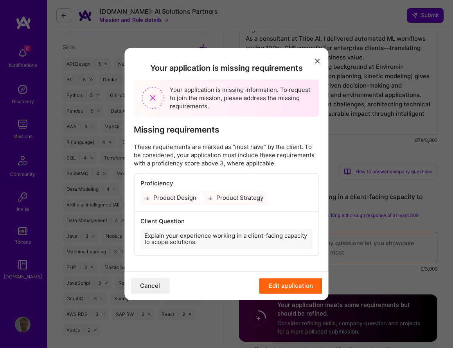
click at [221, 240] on div "Explain your experience working in a client-facing capacity to scope solutions." at bounding box center [226, 239] width 172 height 20
click at [222, 238] on div "Explain your experience working in a client-facing capacity to scope solutions." at bounding box center [226, 239] width 172 height 20
click at [316, 63] on icon "modal" at bounding box center [317, 61] width 5 height 5
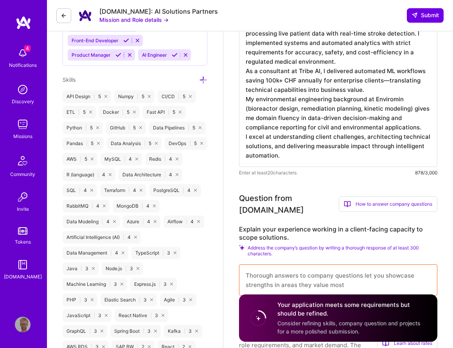
scroll to position [0, 0]
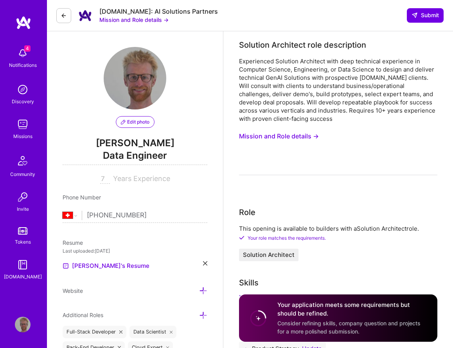
click at [421, 22] on div "A.Team: AI Solutions Partners Mission and Role details → Submit" at bounding box center [250, 15] width 406 height 31
click at [424, 19] on span "Submit" at bounding box center [424, 15] width 27 height 8
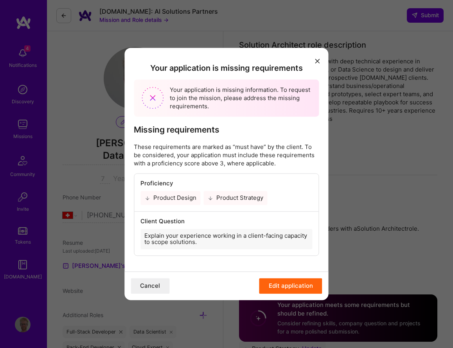
click at [280, 283] on button "Edit application" at bounding box center [290, 286] width 63 height 16
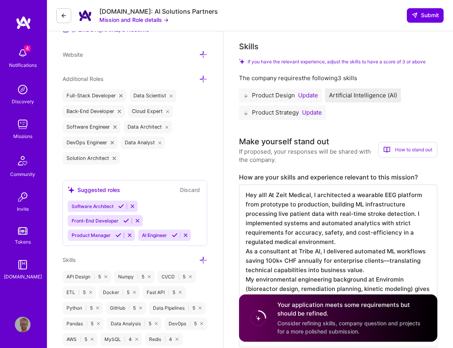
scroll to position [237, 0]
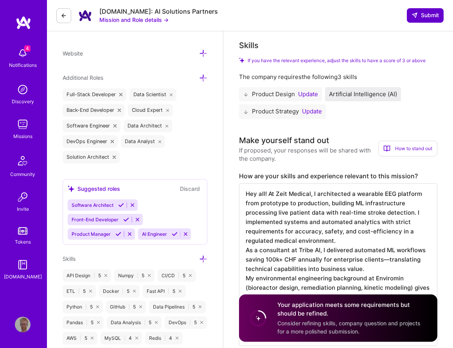
click at [421, 14] on span "Submit" at bounding box center [424, 15] width 27 height 8
click at [258, 100] on div "Product Design Update" at bounding box center [280, 94] width 83 height 14
click at [300, 94] on button "Update" at bounding box center [308, 94] width 20 height 6
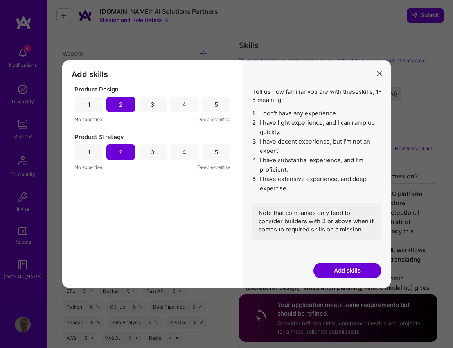
click at [145, 104] on div "3" at bounding box center [152, 105] width 29 height 16
click at [150, 146] on div "3" at bounding box center [152, 152] width 29 height 16
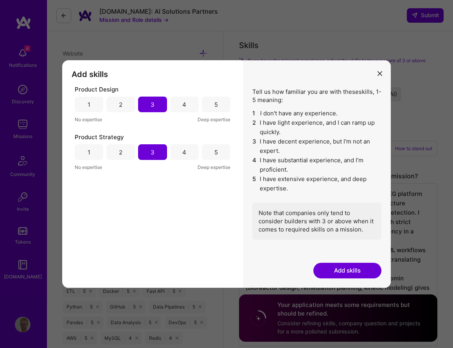
click at [338, 273] on button "Add skills" at bounding box center [347, 271] width 68 height 16
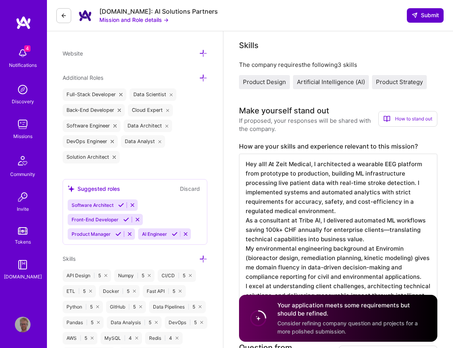
click at [417, 12] on span "Submit" at bounding box center [424, 15] width 27 height 8
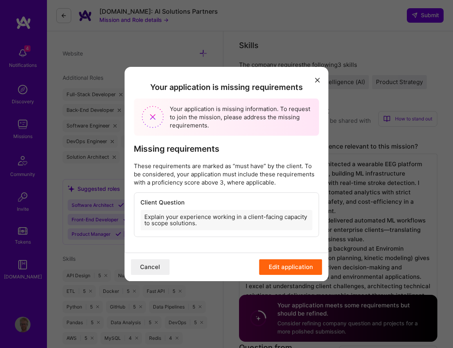
click at [217, 221] on div "Explain your experience working in a client-facing capacity to scope solutions." at bounding box center [226, 220] width 172 height 20
click at [271, 268] on button "Edit application" at bounding box center [290, 267] width 63 height 16
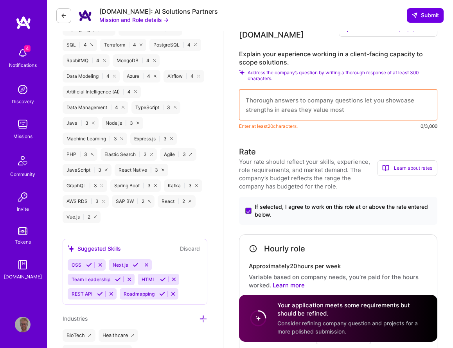
scroll to position [532, 0]
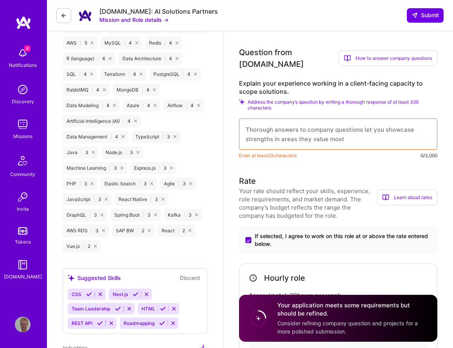
click at [271, 131] on textarea at bounding box center [338, 133] width 198 height 31
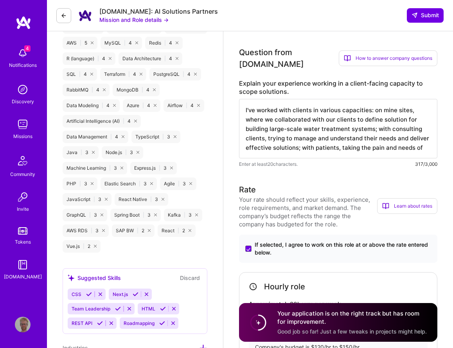
click at [315, 142] on textarea "I've worked with clients in various capacities: on mine sites, where we collabo…" at bounding box center [338, 128] width 198 height 59
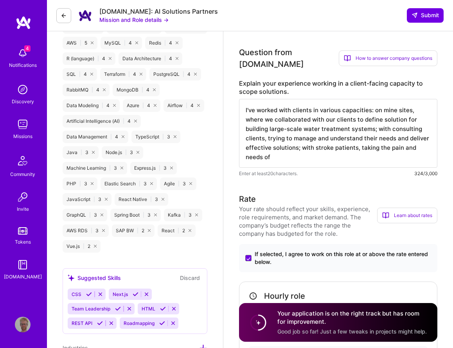
click at [317, 150] on textarea "I've worked with clients in various capacities: on mine sites, where we collabo…" at bounding box center [338, 133] width 198 height 69
drag, startPoint x: 333, startPoint y: 141, endPoint x: 315, endPoint y: 142, distance: 17.2
click at [315, 142] on textarea "I've worked with clients in various capacities: on mine sites, where we collabo…" at bounding box center [338, 133] width 198 height 69
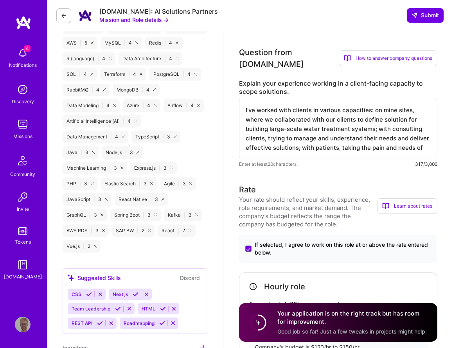
click at [419, 139] on textarea "I've worked with clients in various capacities: on mine sites, where we collabo…" at bounding box center [338, 128] width 198 height 59
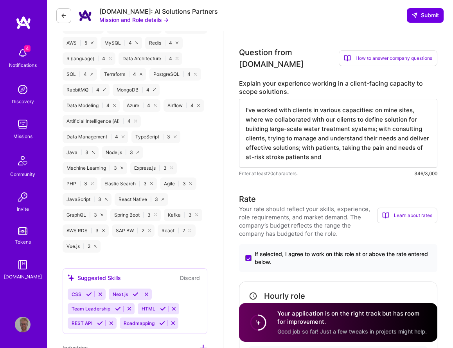
click at [367, 150] on textarea "I've worked with clients in various capacities: on mine sites, where we collabo…" at bounding box center [338, 133] width 198 height 69
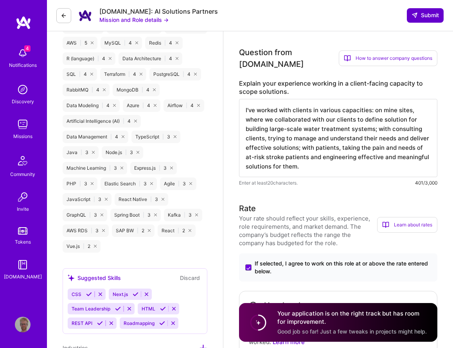
type textarea "I've worked with clients in various capacities: on mine sites, where we collabo…"
click at [410, 16] on button "Submit" at bounding box center [424, 15] width 37 height 14
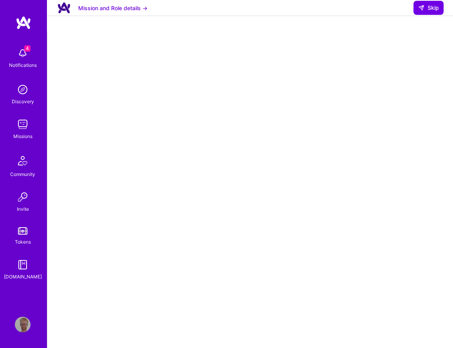
click at [55, 140] on div at bounding box center [249, 235] width 405 height 408
click at [428, 12] on span "Skip" at bounding box center [428, 8] width 21 height 8
select select "CH"
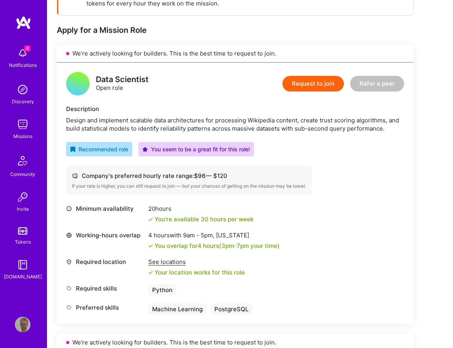
scroll to position [138, 0]
click at [311, 87] on button "Request to join" at bounding box center [312, 84] width 61 height 16
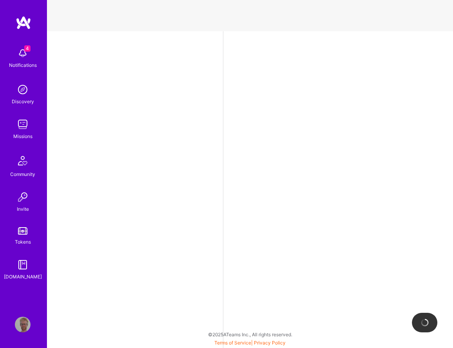
select select "CH"
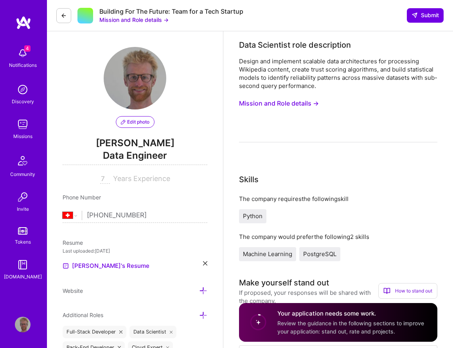
click at [125, 18] on button "Mission and Role details →" at bounding box center [133, 20] width 69 height 8
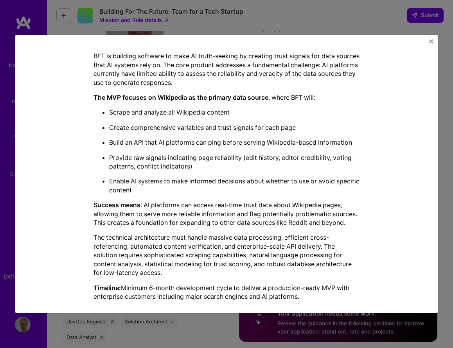
scroll to position [58, 0]
click at [428, 39] on div "Mission Description and Role Details Data Scientist role description Design and…" at bounding box center [226, 96] width 410 height 421
click at [430, 40] on img "Close" at bounding box center [431, 41] width 4 height 4
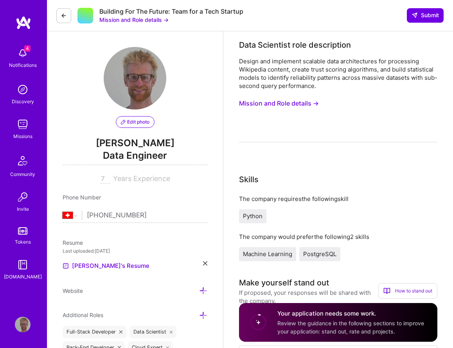
scroll to position [202, 0]
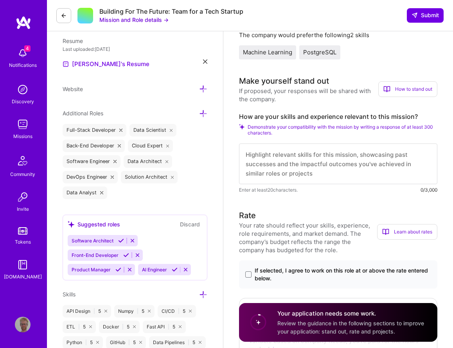
click at [294, 151] on textarea at bounding box center [338, 163] width 198 height 41
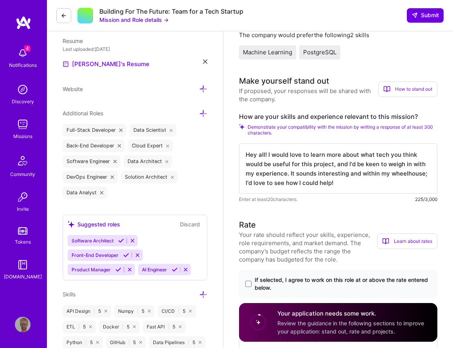
scroll to position [1, 0]
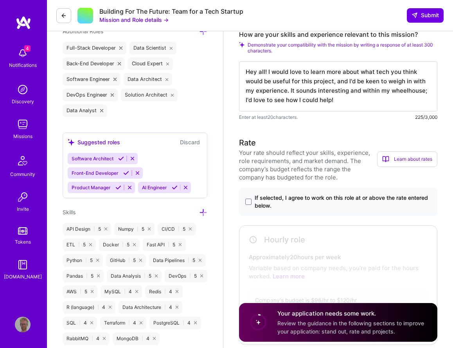
type textarea "Hey all! I would love to learn more about what tech you think would be useful f…"
click at [254, 203] on span "If selected, I agree to work on this role at or above the rate entered below." at bounding box center [342, 202] width 176 height 16
click at [0, 0] on input "If selected, I agree to work on this role at or above the rate entered below." at bounding box center [0, 0] width 0 height 0
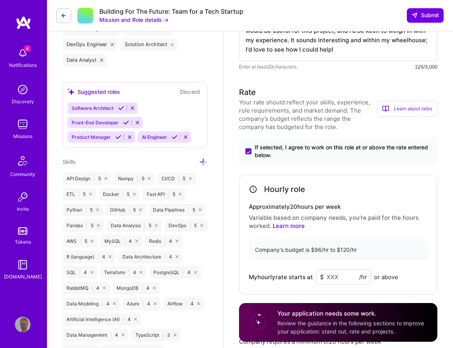
scroll to position [386, 0]
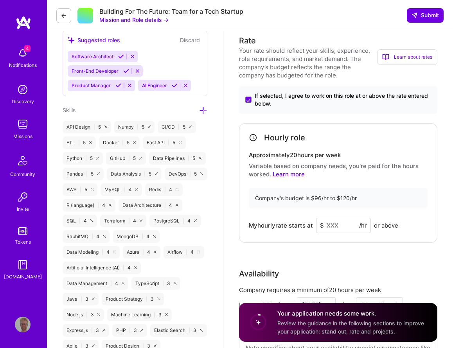
click at [345, 228] on input at bounding box center [343, 225] width 55 height 15
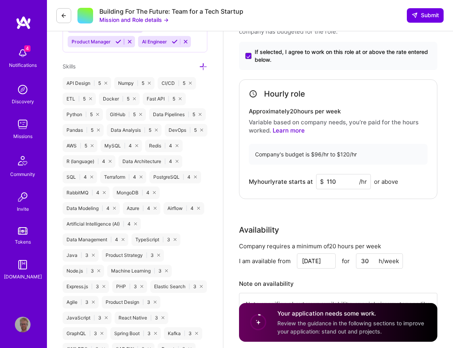
scroll to position [430, 0]
type input "10"
type input "5"
type input "105"
click at [312, 218] on div "Rate Your rate should reflect your skills, experience, role requirements, and m…" at bounding box center [338, 163] width 198 height 344
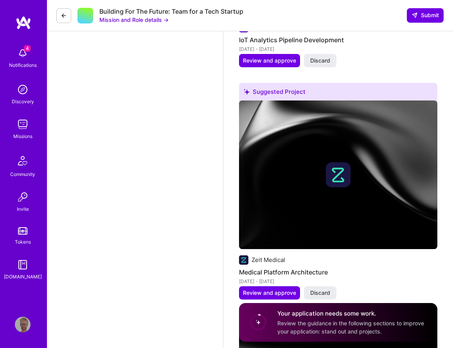
scroll to position [1328, 0]
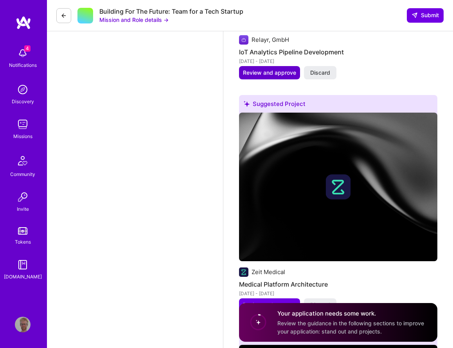
click at [266, 69] on span "Review and approve" at bounding box center [269, 73] width 53 height 8
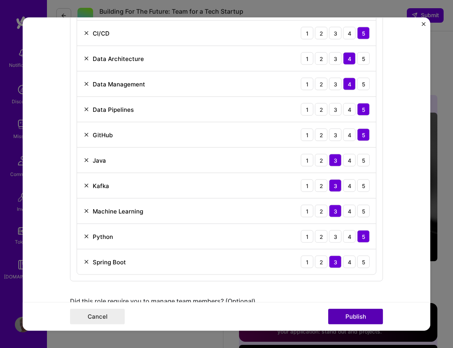
click at [351, 311] on button "Publish" at bounding box center [355, 317] width 55 height 16
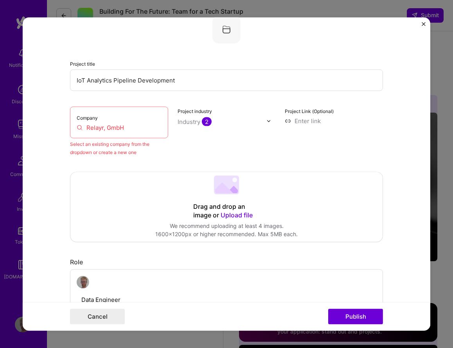
scroll to position [51, 0]
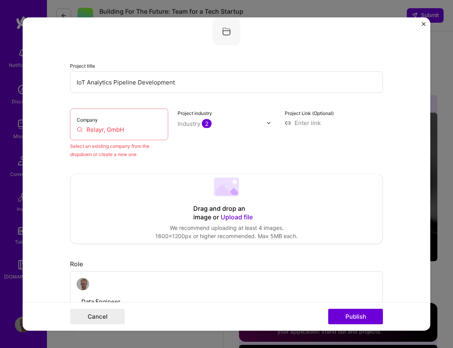
click at [114, 131] on input "Relayr, GmbH" at bounding box center [119, 129] width 85 height 8
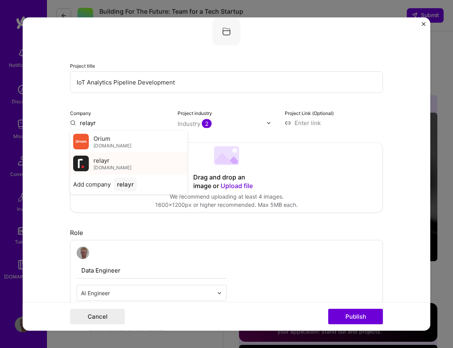
type input "relayr"
click at [119, 160] on div "relayr relayr.io" at bounding box center [128, 164] width 117 height 22
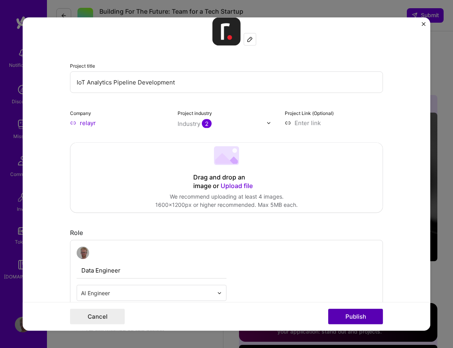
click at [360, 313] on button "Publish" at bounding box center [355, 317] width 55 height 16
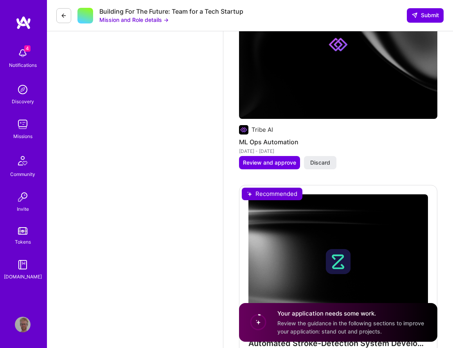
scroll to position [1587, 0]
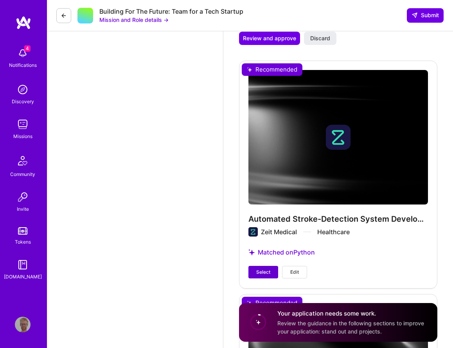
click at [254, 269] on button "Select" at bounding box center [263, 272] width 30 height 13
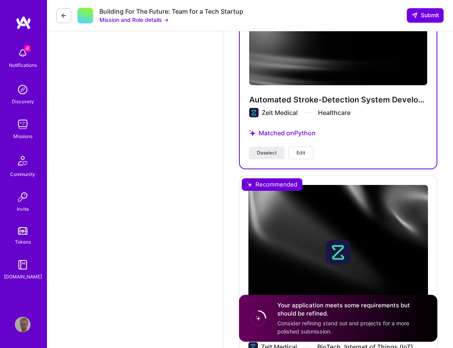
scroll to position [1830, 0]
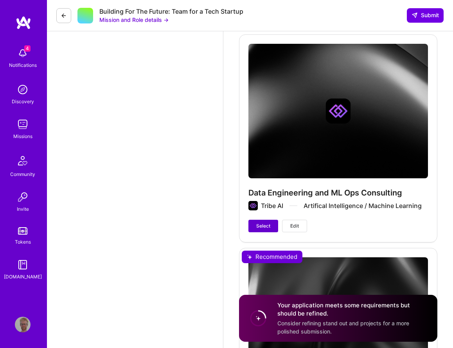
click at [252, 220] on button "Select" at bounding box center [263, 226] width 30 height 13
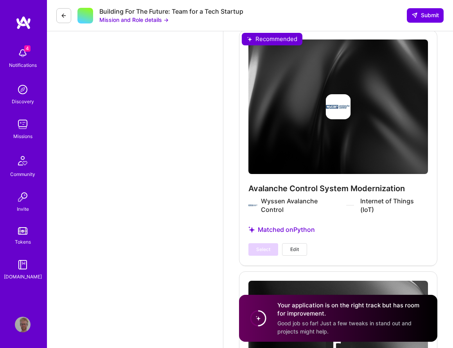
scroll to position [2508, 0]
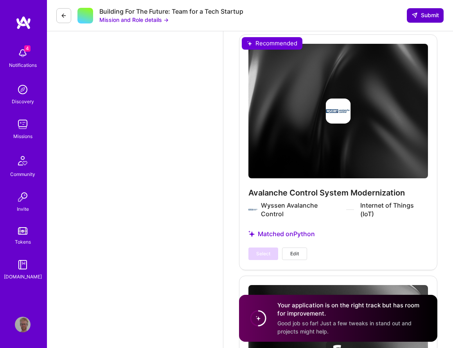
click at [419, 11] on button "Submit" at bounding box center [424, 15] width 37 height 14
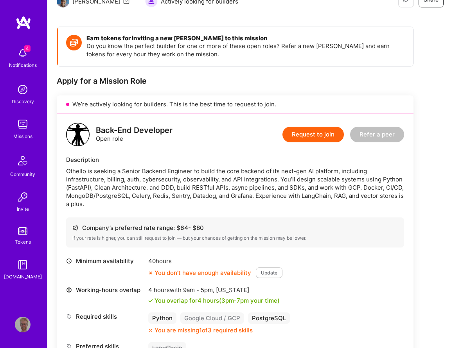
scroll to position [91, 0]
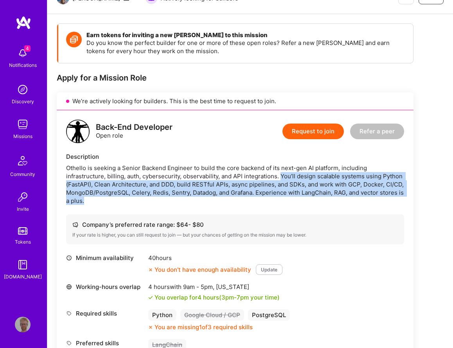
drag, startPoint x: 144, startPoint y: 202, endPoint x: 282, endPoint y: 179, distance: 140.0
click at [282, 179] on div "Othello is seeking a Senior Backend Engineer to build the core backend of its n…" at bounding box center [235, 184] width 338 height 41
copy div "You’ll design scalable systems using Python (FastAPI), Clean Architecture, and …"
click at [307, 130] on button "Request to join" at bounding box center [312, 132] width 61 height 16
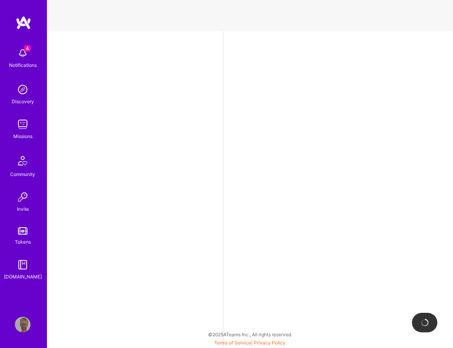
select select "CH"
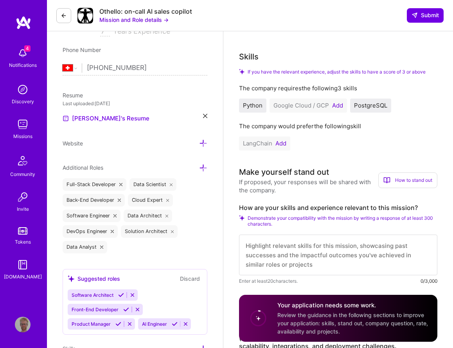
scroll to position [148, 0]
click at [340, 103] on button "Add" at bounding box center [337, 105] width 11 height 6
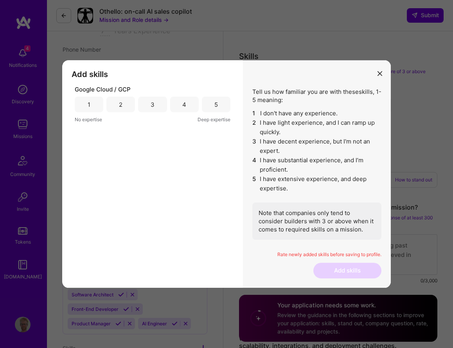
click at [152, 103] on div "3" at bounding box center [152, 104] width 4 height 8
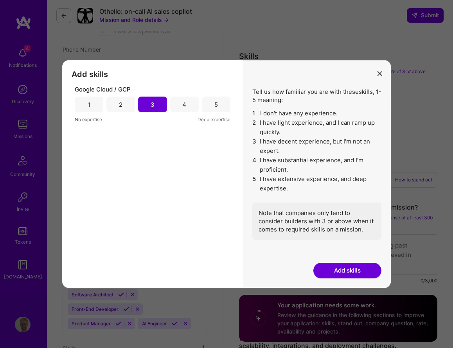
click at [333, 278] on button "Add skills" at bounding box center [347, 271] width 68 height 16
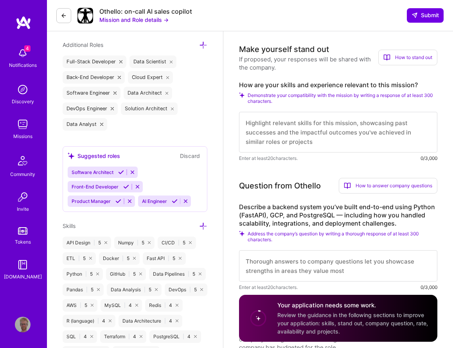
scroll to position [265, 0]
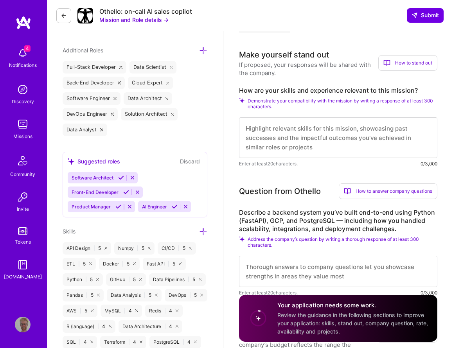
click at [302, 140] on textarea at bounding box center [338, 137] width 198 height 41
type textarea "h"
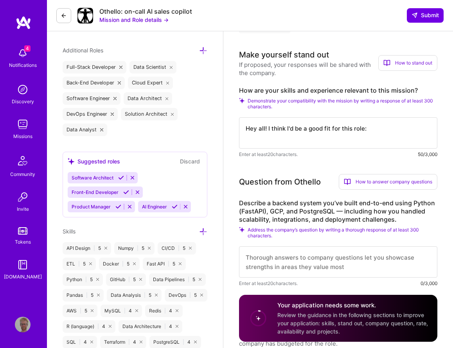
paste textarea "You’ll design scalable systems using Python (FastAPI), Clean Architecture, and …"
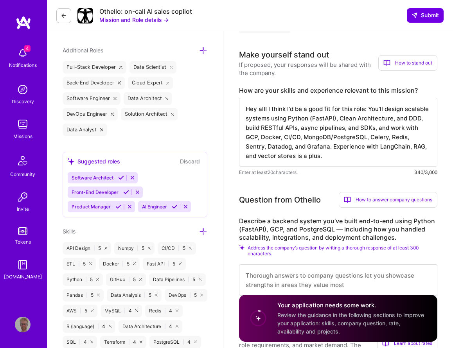
drag, startPoint x: 337, startPoint y: 121, endPoint x: 367, endPoint y: 111, distance: 32.5
click at [367, 111] on textarea "Hey all! I think I'd be a good fit for this role: You’ll design scalable system…" at bounding box center [338, 132] width 198 height 69
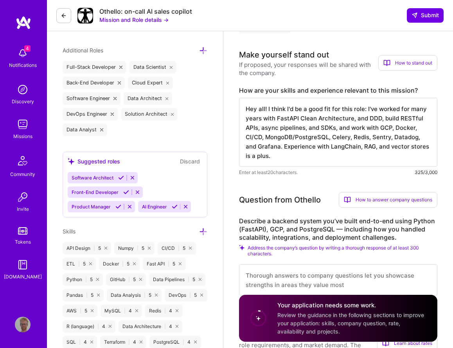
drag, startPoint x: 299, startPoint y: 120, endPoint x: 260, endPoint y: 129, distance: 39.8
click at [260, 129] on textarea "Hey all! I think I'd be a good fit for this role: I've worked for many years wi…" at bounding box center [338, 132] width 198 height 69
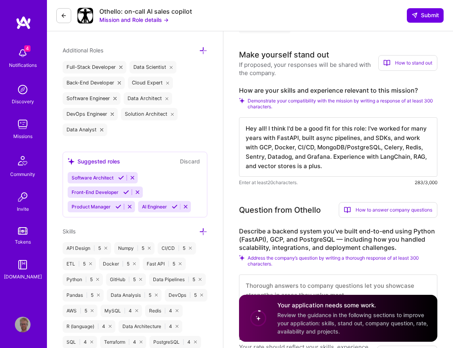
drag, startPoint x: 360, startPoint y: 140, endPoint x: 271, endPoint y: 148, distance: 89.1
click at [271, 148] on textarea "Hey all! I think I'd be a good fit for this role: I've worked for many years wi…" at bounding box center [338, 146] width 198 height 59
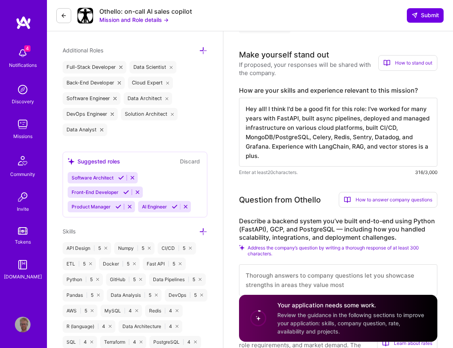
click at [399, 127] on textarea "Hey all! I think I'd be a good fit for this role: I've worked for many years wi…" at bounding box center [338, 132] width 198 height 69
click at [304, 140] on textarea "Hey all! I think I'd be a good fit for this role: I've worked for many years wi…" at bounding box center [338, 132] width 198 height 69
click at [342, 139] on textarea "Hey all! I think I'd be a good fit for this role: I've worked for many years wi…" at bounding box center [338, 132] width 198 height 69
click at [264, 147] on textarea "Hey all! I think I'd be a good fit for this role: I've worked for many years wi…" at bounding box center [338, 132] width 198 height 69
click at [419, 138] on textarea "Hey all! I think I'd be a good fit for this role: I've worked for many years wi…" at bounding box center [338, 132] width 198 height 69
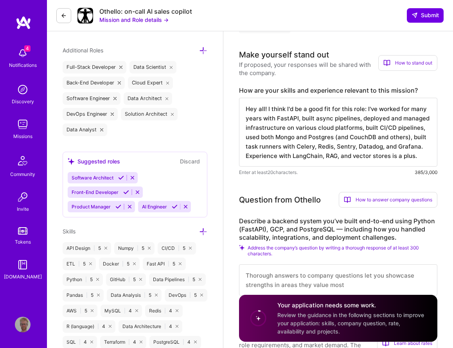
click at [316, 149] on textarea "Hey all! I think I'd be a good fit for this role: I've worked for many years wi…" at bounding box center [338, 132] width 198 height 69
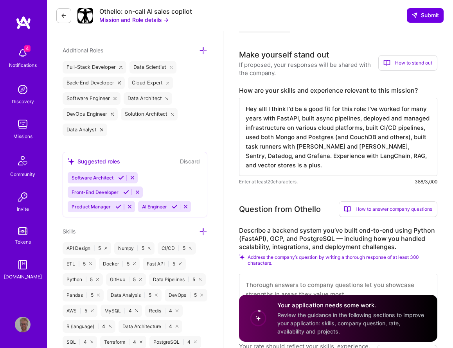
drag, startPoint x: 267, startPoint y: 157, endPoint x: 346, endPoint y: 148, distance: 79.9
click at [346, 148] on textarea "Hey all! I think I'd be a good fit for this role: I've worked for many years wi…" at bounding box center [338, 137] width 198 height 78
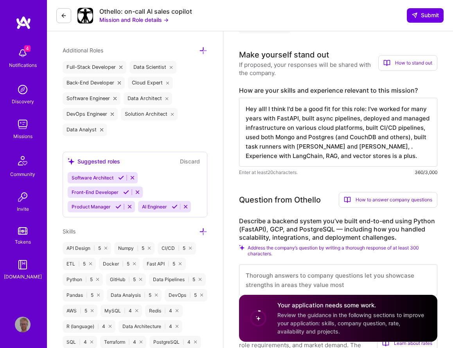
paste textarea "You’ll design scalable systems using Python (FastAPI), Clean Architecture, and …"
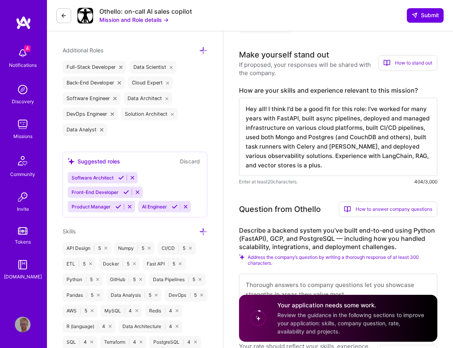
drag, startPoint x: 335, startPoint y: 168, endPoint x: 313, endPoint y: 159, distance: 24.2
click at [313, 159] on textarea "Hey all! I think I'd be a good fit for this role: I've worked for many years wi…" at bounding box center [338, 137] width 198 height 78
click at [259, 167] on textarea "Hey all! I think I'd be a good fit for this role: I've worked for many years wi…" at bounding box center [338, 137] width 198 height 78
click at [322, 167] on textarea "Hey all! I think I'd be a good fit for this role: I've worked for many years wi…" at bounding box center [338, 137] width 198 height 78
click at [410, 163] on textarea "Hey all! I think I'd be a good fit for this role: I've worked for many years wi…" at bounding box center [338, 137] width 198 height 78
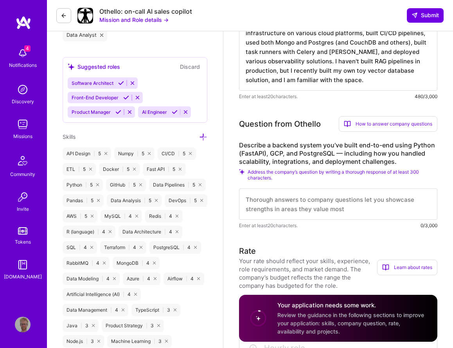
scroll to position [360, 0]
type textarea "Hey all! I think I'd be a good fit for this role: I've worked for many years wi…"
click at [308, 208] on textarea at bounding box center [338, 203] width 198 height 31
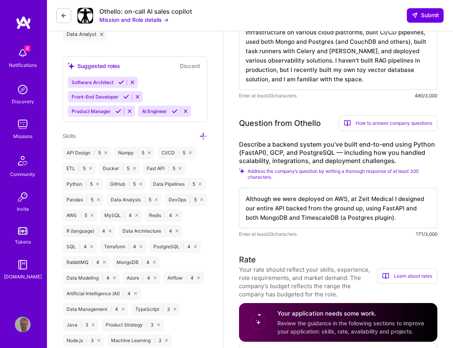
click at [375, 220] on textarea "Although we were deployed on AWS, at Zeit Medical I designed our entire API bac…" at bounding box center [338, 208] width 198 height 41
click at [401, 222] on textarea "Although we were deployed on AWS, at Zeit Medical I designed our entire API bac…" at bounding box center [338, 208] width 198 height 41
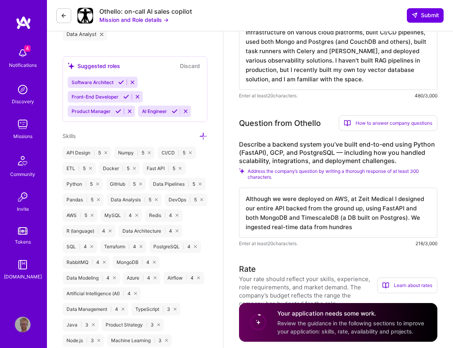
click at [273, 230] on textarea "Although we were deployed on AWS, at Zeit Medical I designed our entire API bac…" at bounding box center [338, 213] width 198 height 50
click at [348, 232] on textarea "Although we were deployed on AWS, at Zeit Medical I designed our entire API bac…" at bounding box center [338, 213] width 198 height 50
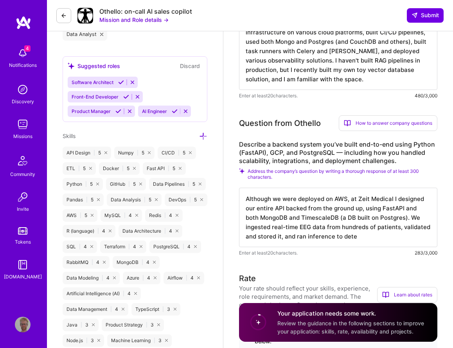
type textarea "Although we were deployed on AWS, at Zeit Medical I designed our entire API bac…"
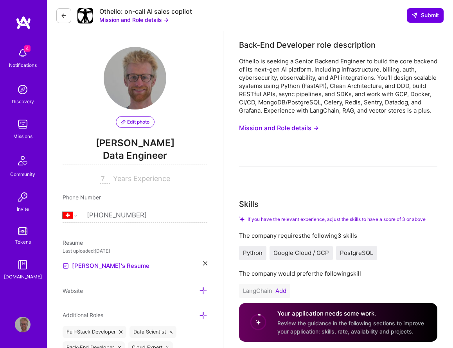
select select "CH"
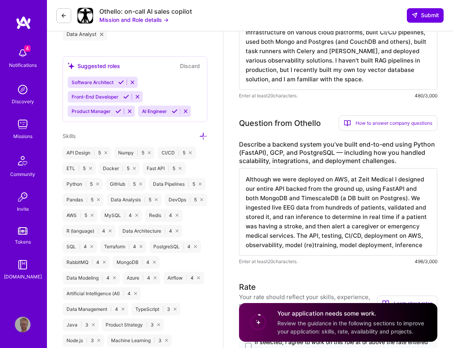
click at [297, 238] on textarea "Although we were deployed on AWS, at Zeit Medical I designed our entire API bac…" at bounding box center [338, 212] width 198 height 88
click at [420, 247] on textarea "Although we were deployed on AWS, at Zeit Medical I designed our entire API bac…" at bounding box center [338, 212] width 198 height 88
click at [284, 239] on textarea "Although we were deployed on AWS, at Zeit Medical I designed our entire API bac…" at bounding box center [338, 212] width 198 height 88
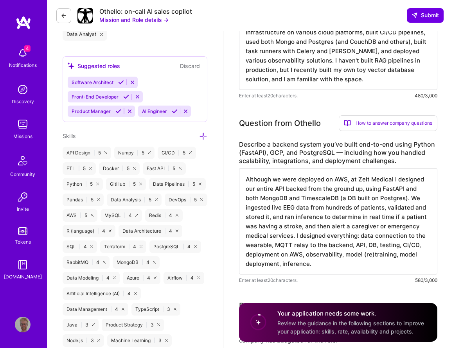
scroll to position [1, 0]
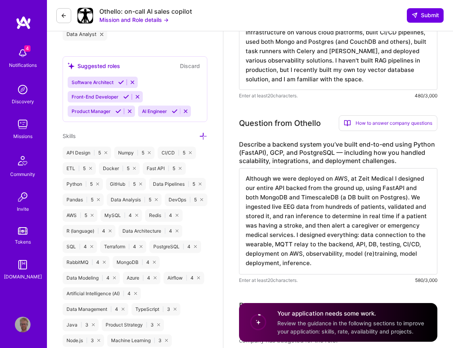
click at [285, 261] on textarea "Although we were deployed on AWS, at Zeit Medical I designed our entire API bac…" at bounding box center [338, 221] width 198 height 106
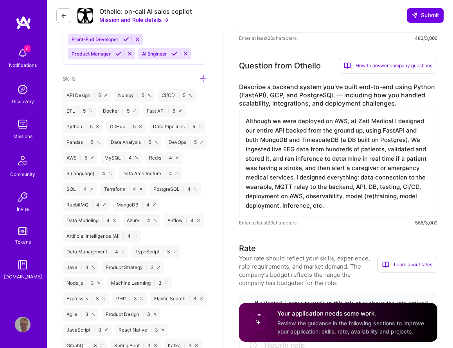
scroll to position [418, 0]
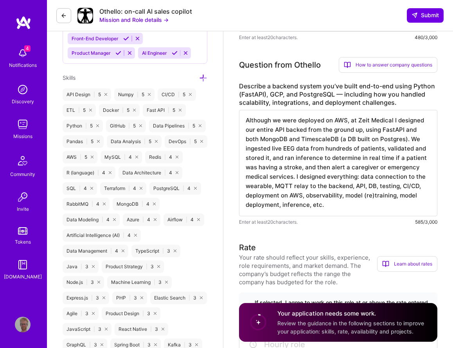
click at [303, 177] on textarea "Although we were deployed on AWS, at Zeit Medical I designed our entire API bac…" at bounding box center [338, 163] width 198 height 106
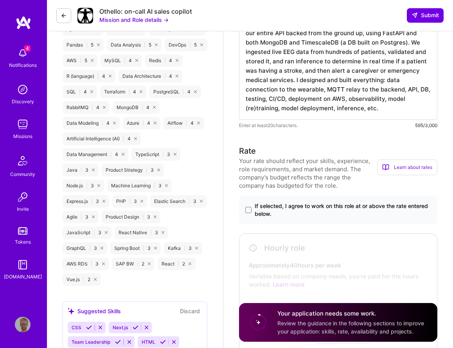
type textarea "Although we were deployed on AWS, at Zeit Medical I designed our entire API bac…"
click at [252, 205] on label "If selected, I agree to work on this role at or above the rate entered below." at bounding box center [338, 210] width 186 height 16
click at [0, 0] on input "If selected, I agree to work on this role at or above the rate entered below." at bounding box center [0, 0] width 0 height 0
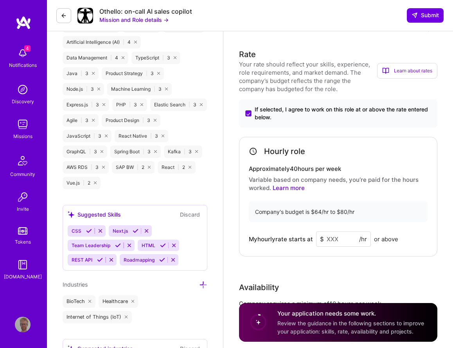
scroll to position [618, 0]
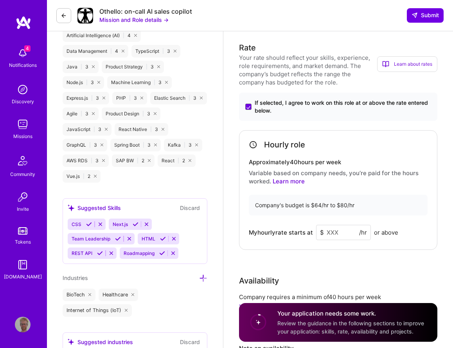
drag, startPoint x: 349, startPoint y: 235, endPoint x: 282, endPoint y: 222, distance: 68.5
click at [281, 222] on div "Hourly role Approximately 40 hours per week Variable based on company needs, yo…" at bounding box center [338, 190] width 198 height 120
type input "8"
type input "75"
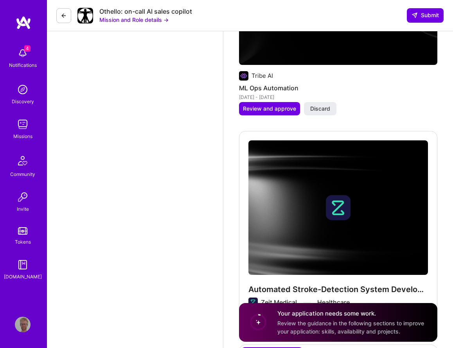
scroll to position [1753, 0]
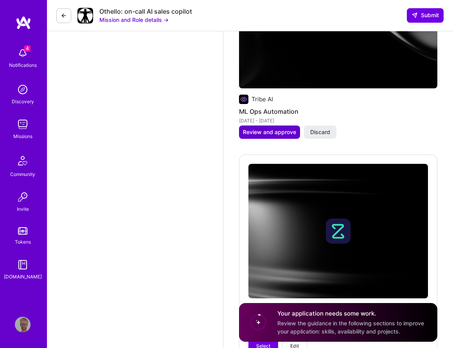
click at [250, 130] on button "Review and approve" at bounding box center [269, 131] width 61 height 13
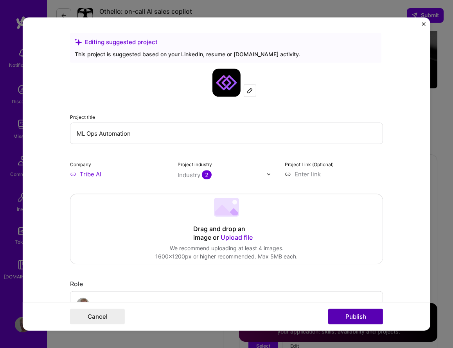
click at [374, 319] on button "Publish" at bounding box center [355, 317] width 55 height 16
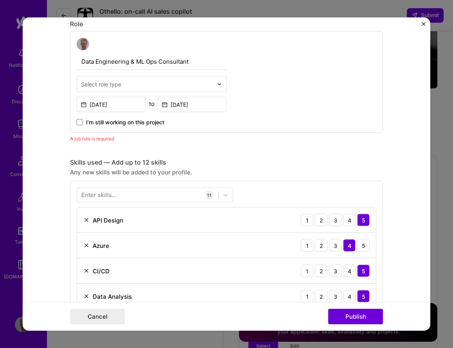
scroll to position [263, 0]
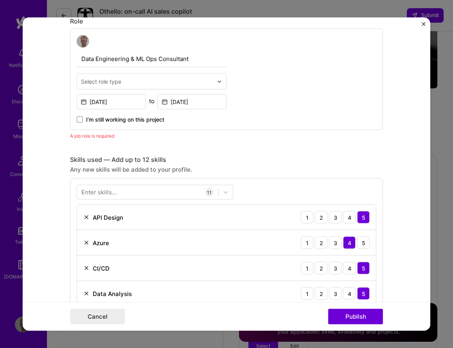
click at [119, 82] on div "Select role type" at bounding box center [101, 81] width 40 height 8
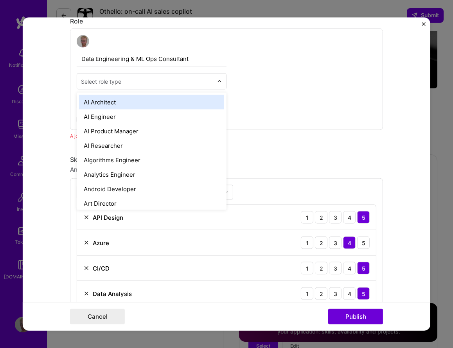
click at [120, 102] on div "AI Architect" at bounding box center [151, 102] width 145 height 14
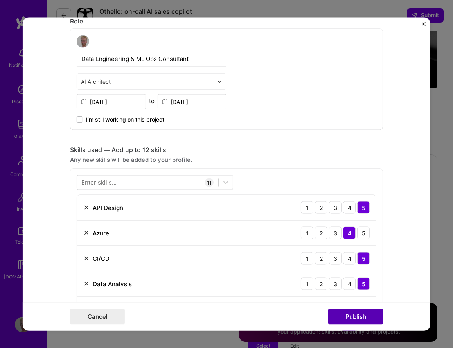
click at [360, 314] on button "Publish" at bounding box center [355, 317] width 55 height 16
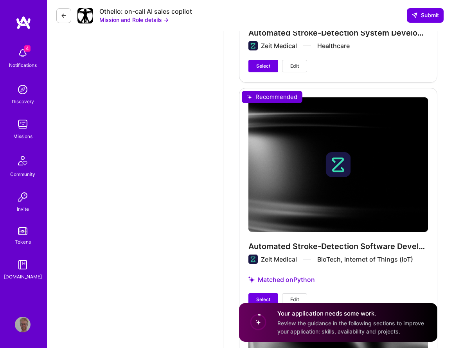
scroll to position [1935, 0]
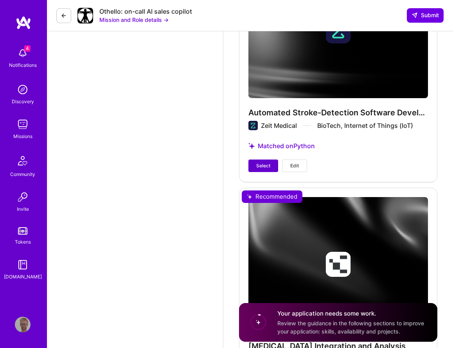
click at [263, 159] on button "Select" at bounding box center [263, 165] width 30 height 13
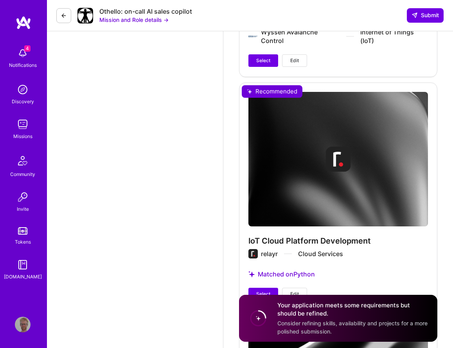
scroll to position [2941, 0]
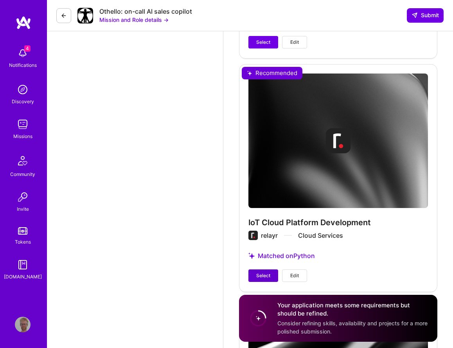
click at [266, 273] on button "Select" at bounding box center [263, 275] width 30 height 13
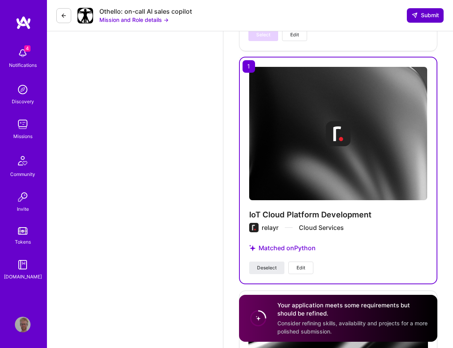
click at [415, 20] on button "Submit" at bounding box center [424, 15] width 37 height 14
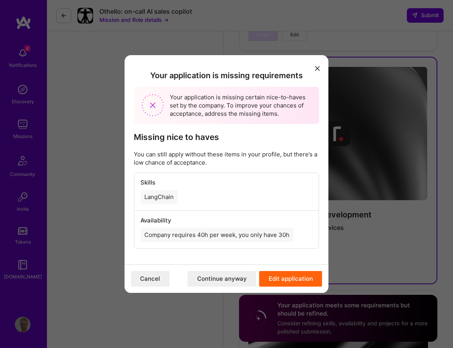
click at [322, 64] on button "modal" at bounding box center [317, 67] width 9 height 13
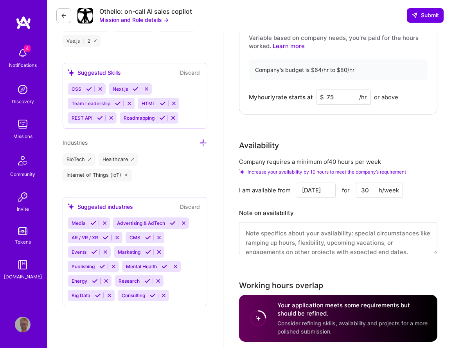
scroll to position [754, 0]
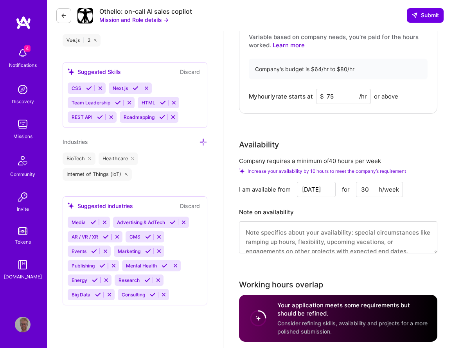
click at [365, 190] on input "30" at bounding box center [379, 189] width 47 height 15
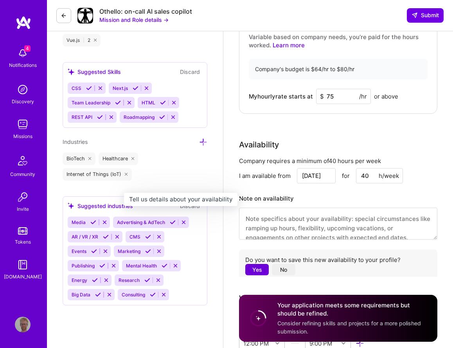
type input "40"
click at [354, 199] on h3 "Note on availability" at bounding box center [338, 199] width 198 height 12
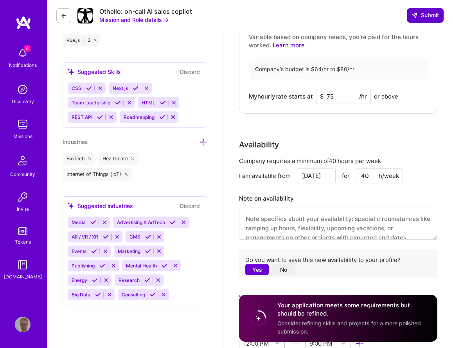
click at [426, 19] on button "Submit" at bounding box center [424, 15] width 37 height 14
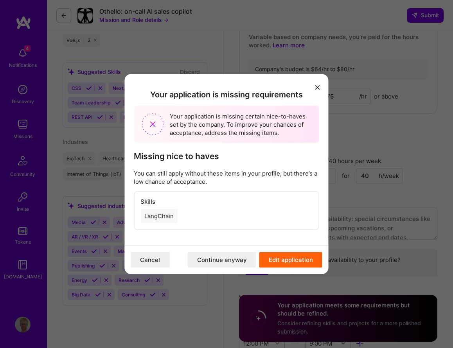
click at [225, 261] on button "Continue anyway" at bounding box center [222, 260] width 68 height 16
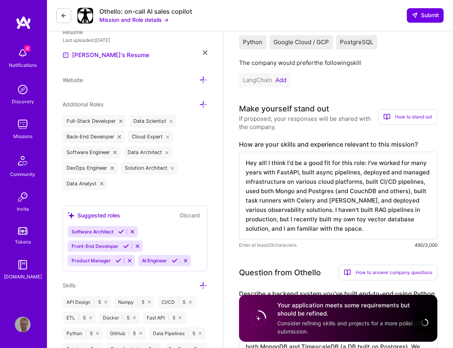
scroll to position [0, 0]
